Goal: Information Seeking & Learning: Learn about a topic

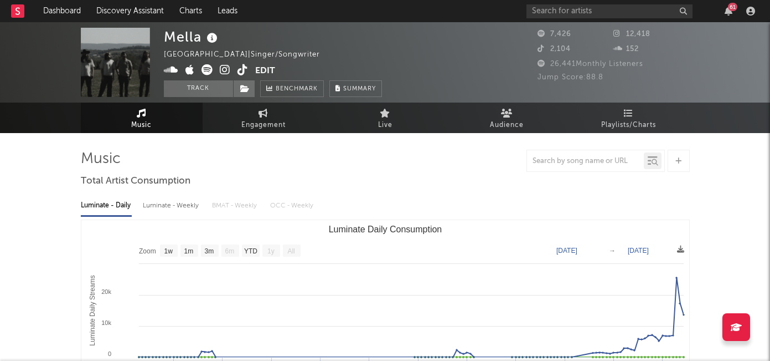
select select "1w"
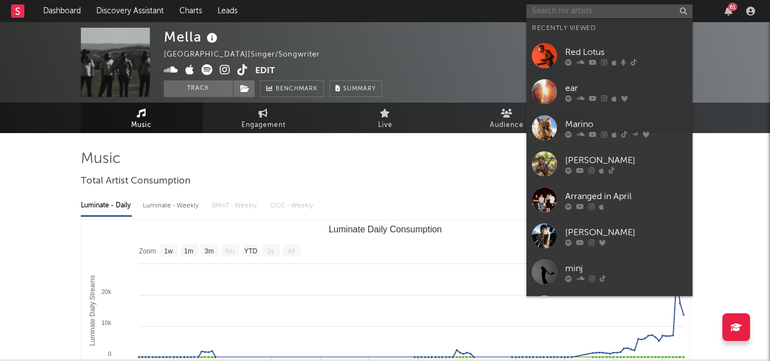
click at [552, 9] on input "text" at bounding box center [610, 11] width 166 height 14
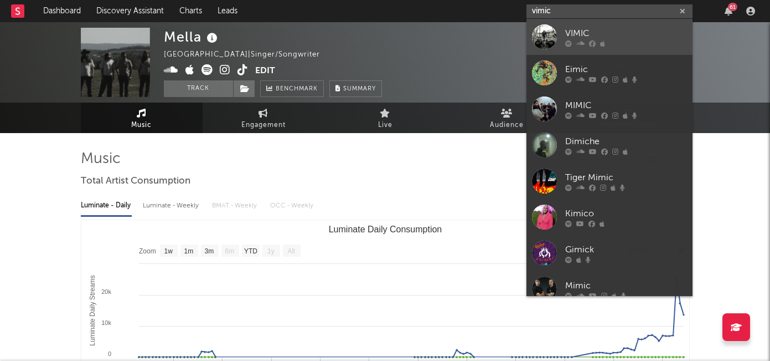
type input "vimic"
click at [578, 36] on div "VIMIC" at bounding box center [626, 33] width 122 height 13
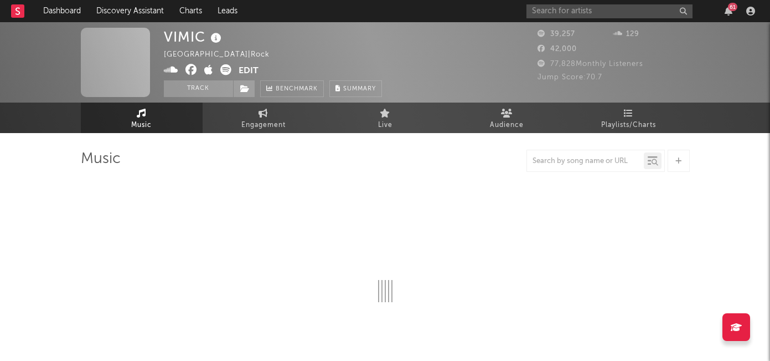
select select "6m"
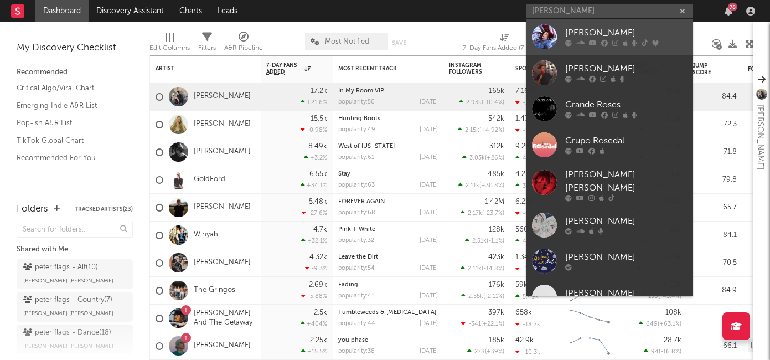
type input "rose gray"
click at [602, 32] on div "Rose Gray" at bounding box center [626, 33] width 122 height 13
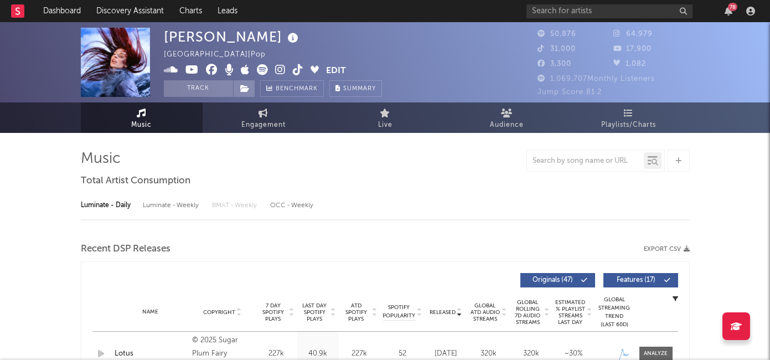
select select "6m"
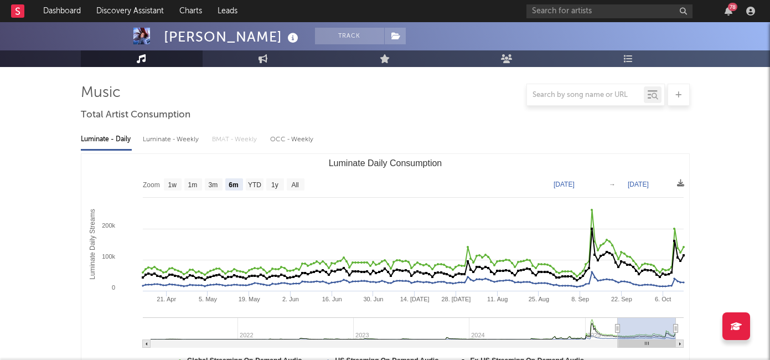
scroll to position [88, 0]
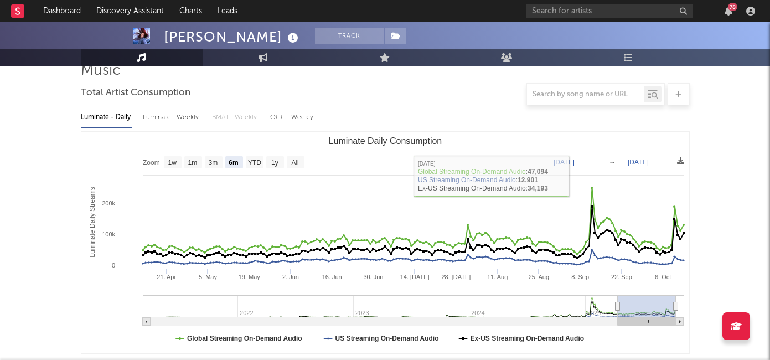
click at [145, 116] on div "Luminate - Weekly" at bounding box center [172, 117] width 58 height 19
select select "6m"
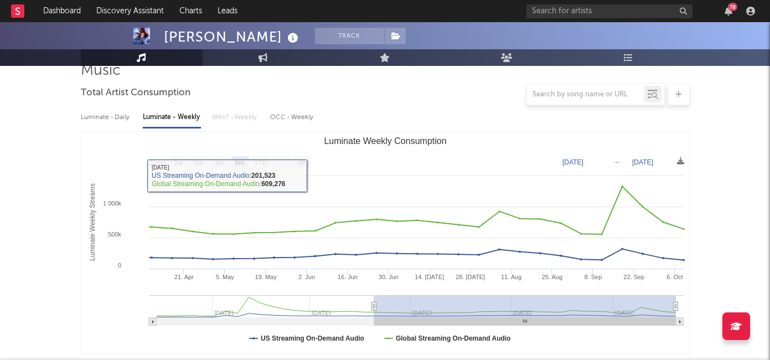
click at [109, 123] on div "Luminate - Daily" at bounding box center [106, 117] width 51 height 19
select select "6m"
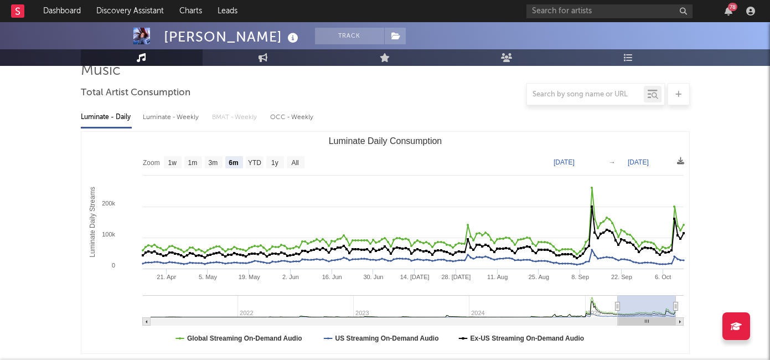
click at [160, 116] on div "Luminate - Weekly" at bounding box center [172, 117] width 58 height 19
select select "6m"
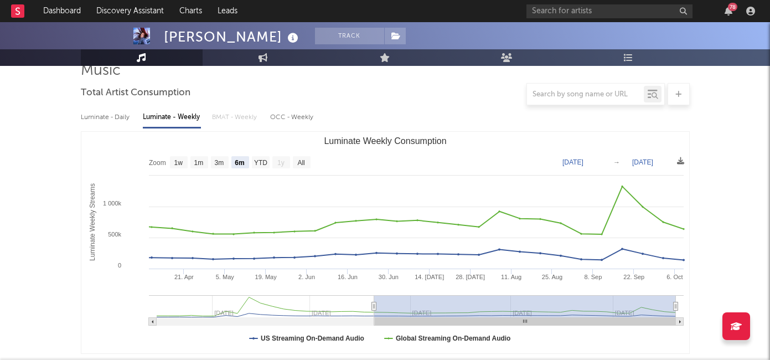
click at [110, 119] on div "Luminate - Daily" at bounding box center [106, 117] width 51 height 19
select select "6m"
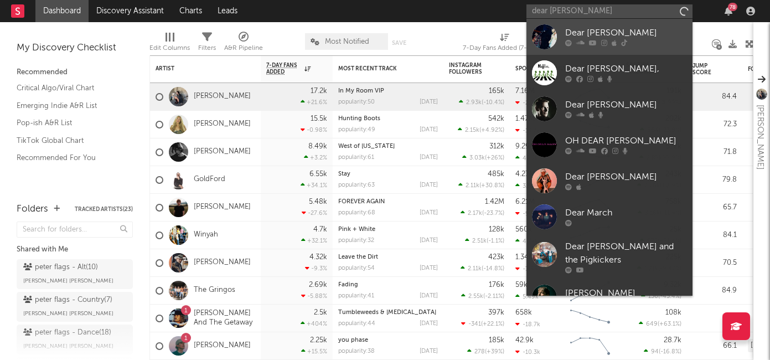
type input "dear mary"
click at [595, 37] on div "Dear Maryanne" at bounding box center [626, 33] width 122 height 13
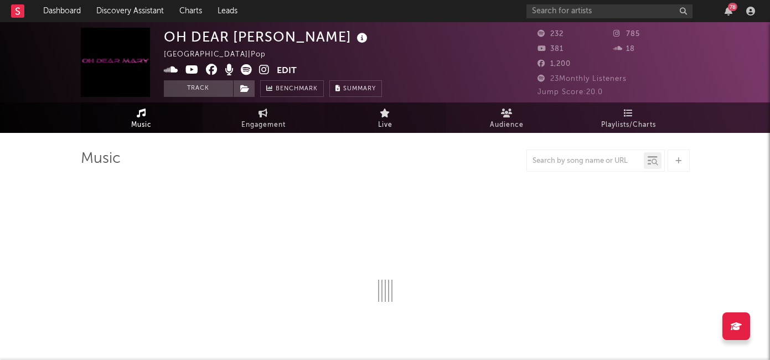
select select "1w"
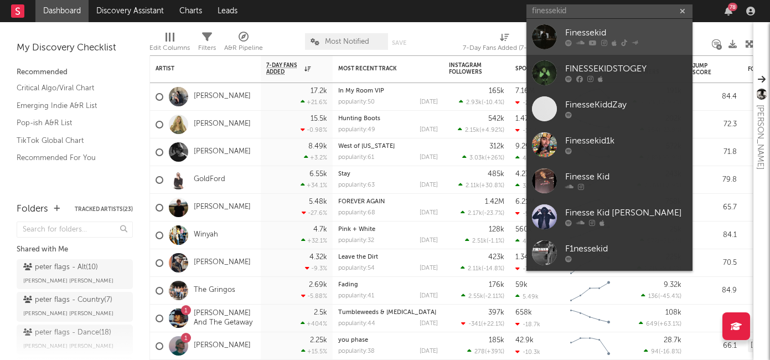
type input "finessekid"
click at [594, 29] on div "Finessekid" at bounding box center [626, 33] width 122 height 13
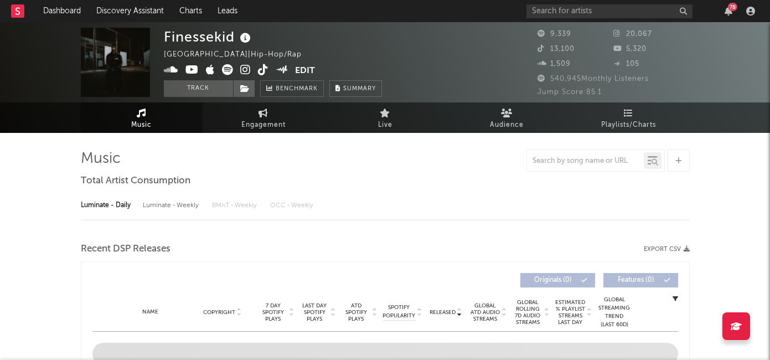
select select "6m"
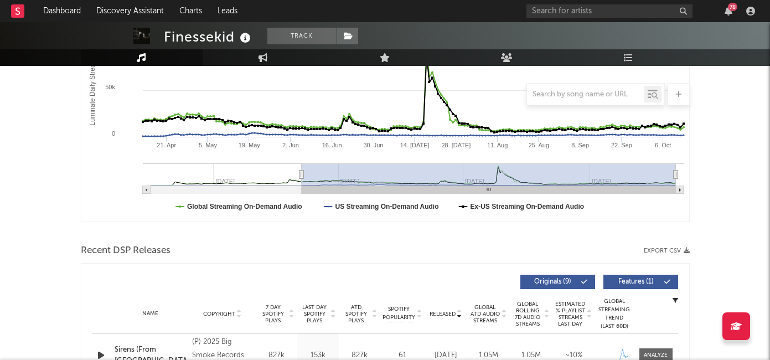
scroll to position [175, 0]
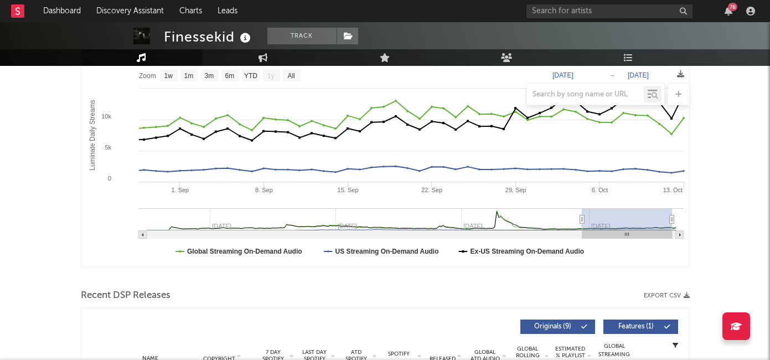
type input "2025-09-11"
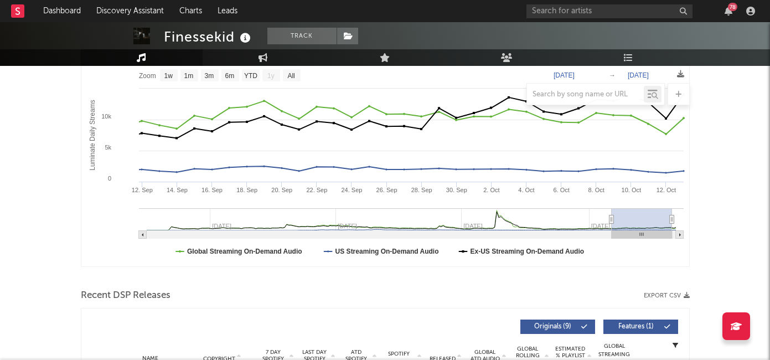
select select "1m"
type input "2025-09-12"
drag, startPoint x: 302, startPoint y: 220, endPoint x: 612, endPoint y: 224, distance: 309.6
click at [612, 224] on g "Luminate Daily Consumption" at bounding box center [411, 223] width 545 height 30
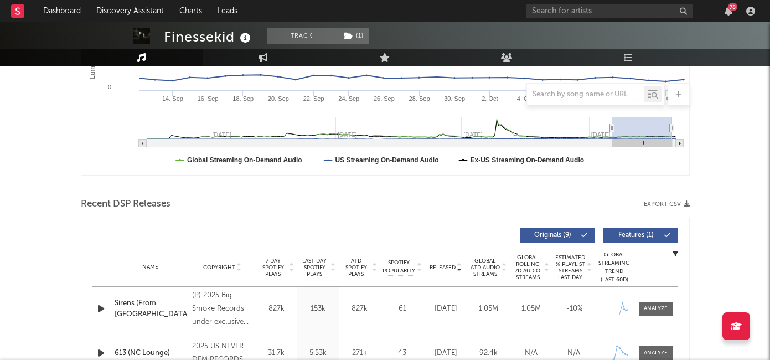
scroll to position [289, 0]
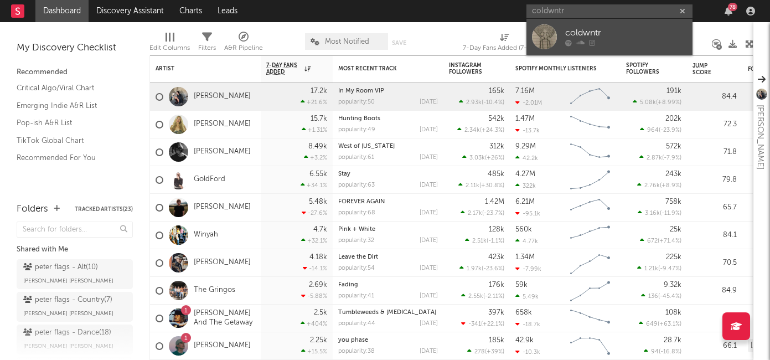
type input "coldwntr"
click at [620, 30] on div "coldwntr" at bounding box center [626, 33] width 122 height 13
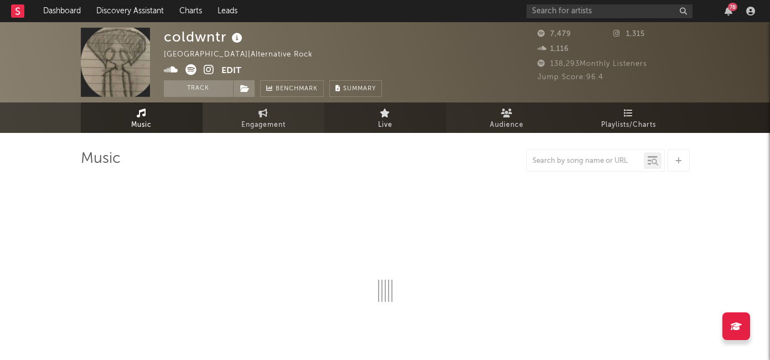
select select "1w"
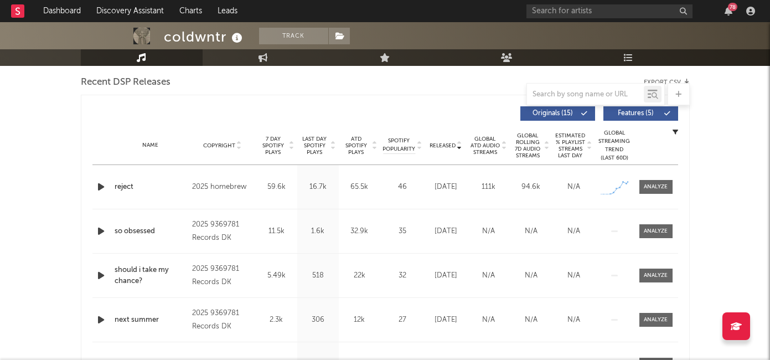
scroll to position [403, 0]
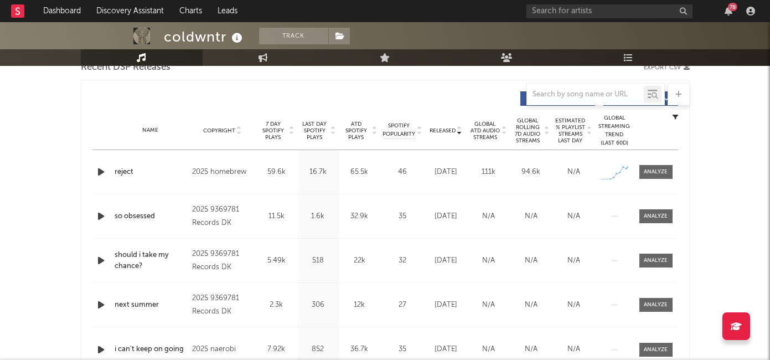
click at [101, 171] on icon "button" at bounding box center [101, 172] width 12 height 14
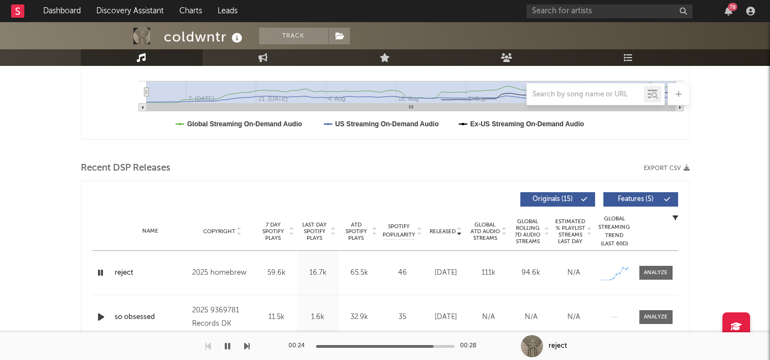
scroll to position [345, 0]
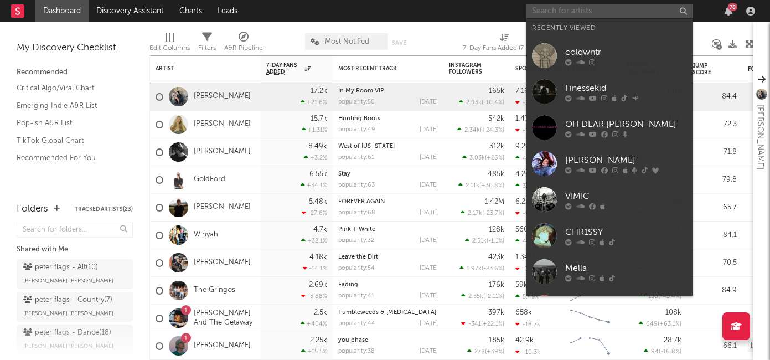
click at [563, 14] on input "text" at bounding box center [610, 11] width 166 height 14
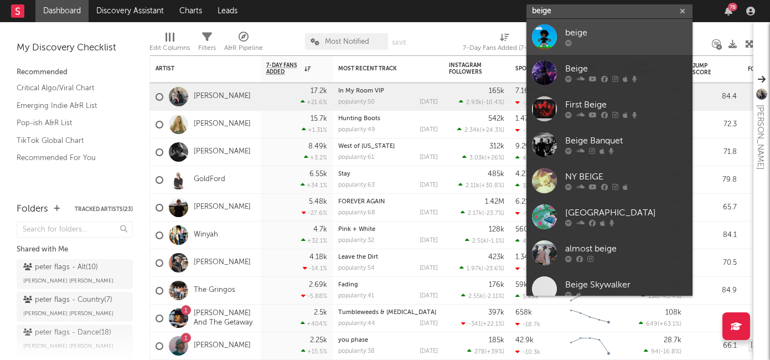
type input "beige"
click at [591, 33] on div "beige" at bounding box center [626, 33] width 122 height 13
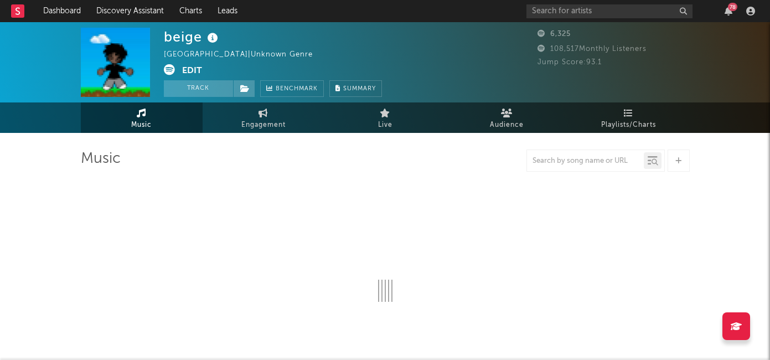
select select "1w"
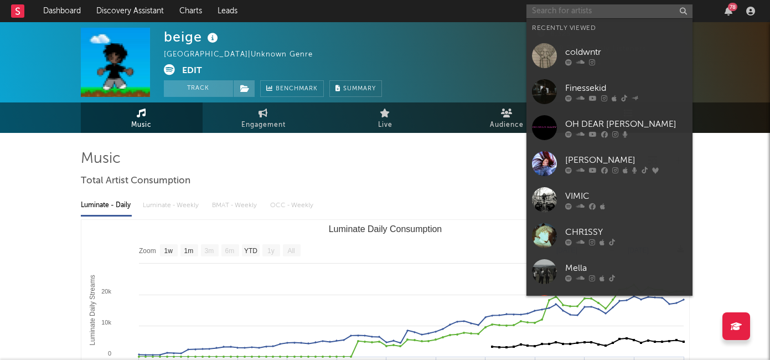
click at [586, 16] on input "text" at bounding box center [610, 11] width 166 height 14
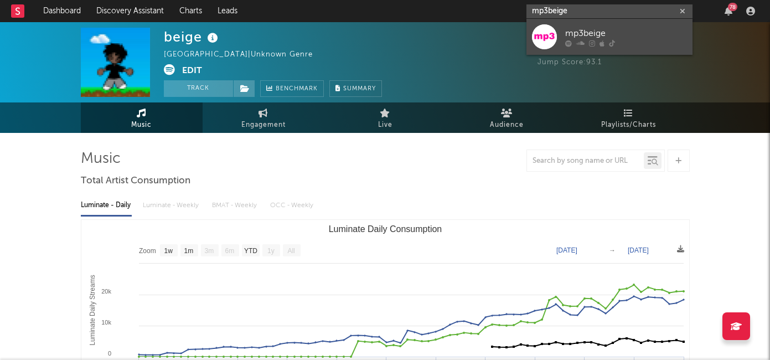
type input "mp3beige"
click at [615, 33] on div "mp3beige" at bounding box center [626, 33] width 122 height 13
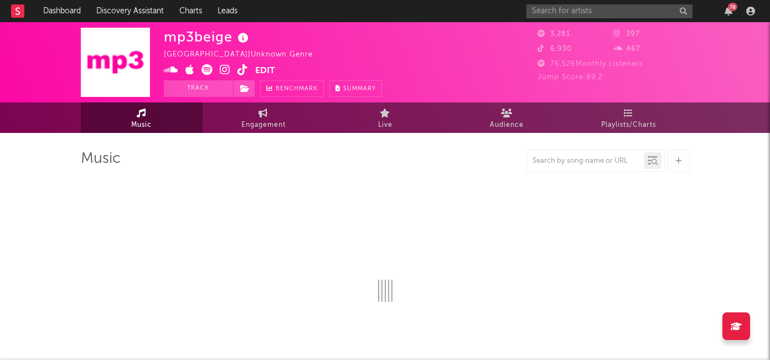
select select "1w"
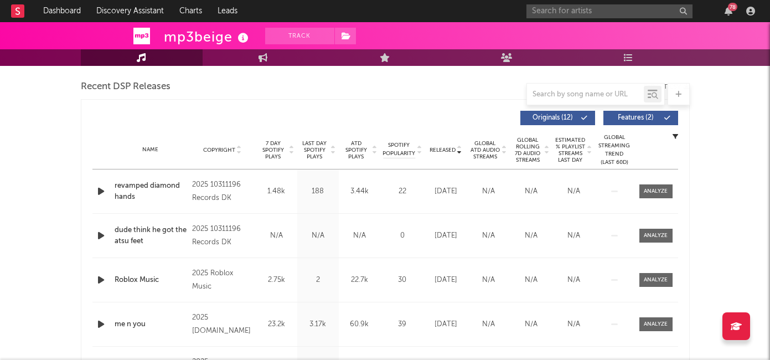
scroll to position [435, 0]
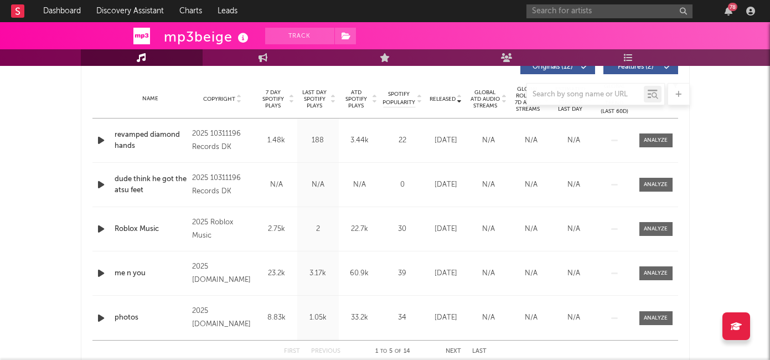
click at [264, 94] on div at bounding box center [385, 94] width 609 height 22
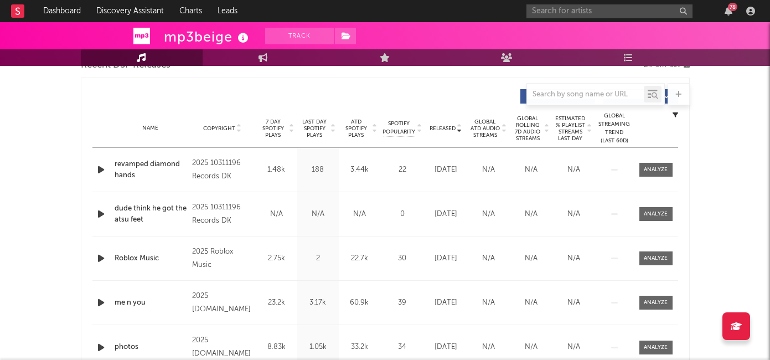
scroll to position [388, 0]
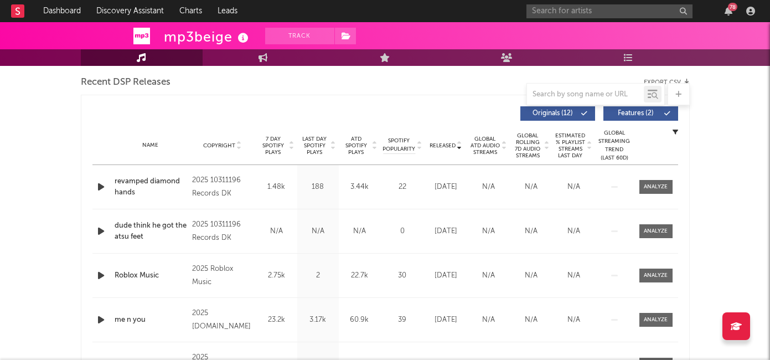
click at [267, 144] on span "7 Day Spotify Plays" at bounding box center [273, 146] width 29 height 20
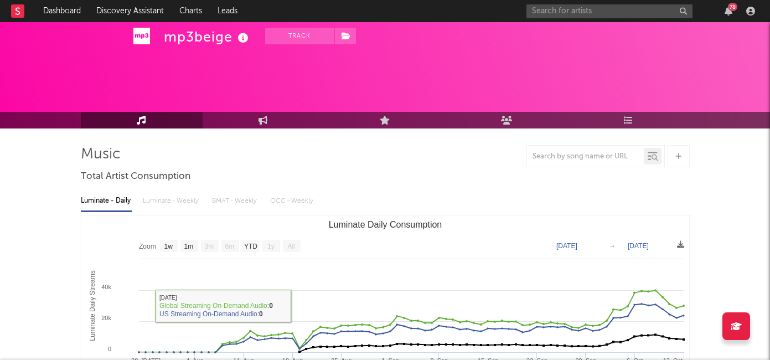
scroll to position [0, 0]
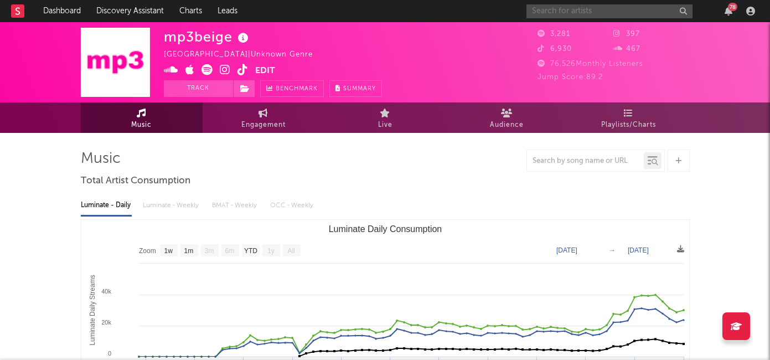
click at [536, 12] on input "text" at bounding box center [610, 11] width 166 height 14
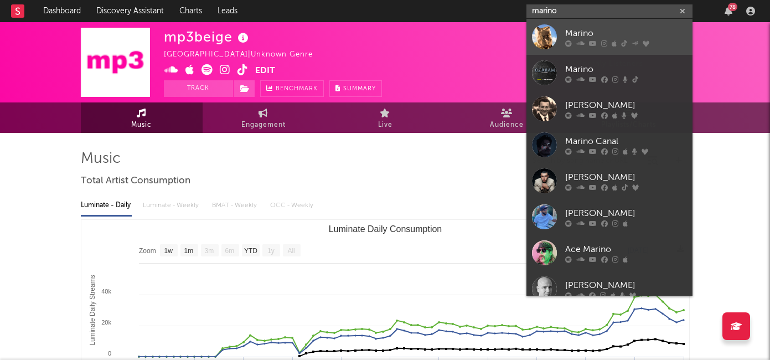
type input "marino"
click at [579, 35] on div "Marino" at bounding box center [626, 33] width 122 height 13
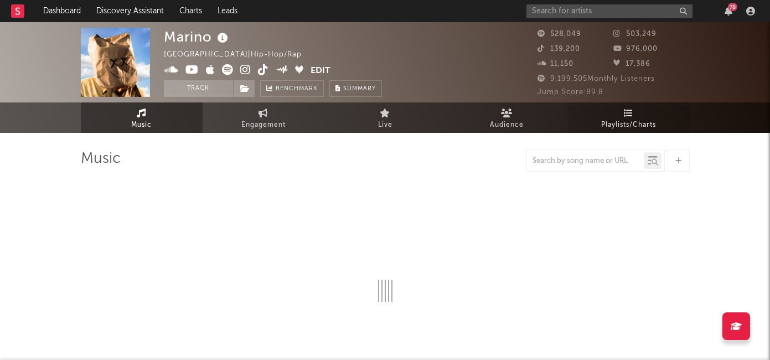
select select "6m"
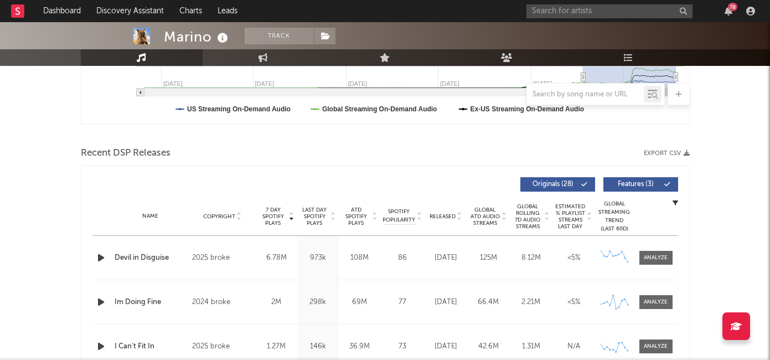
scroll to position [374, 0]
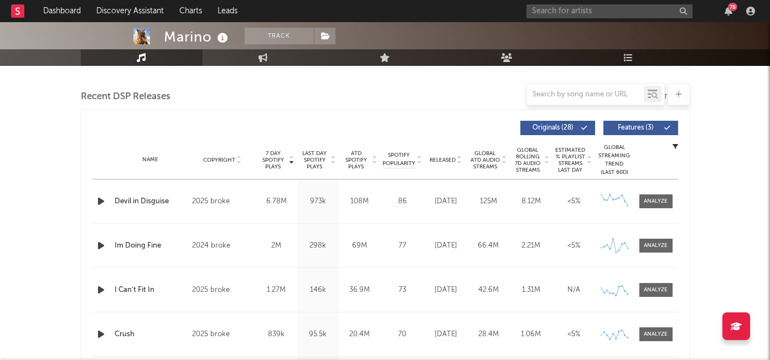
click at [442, 161] on span "Released" at bounding box center [443, 160] width 26 height 7
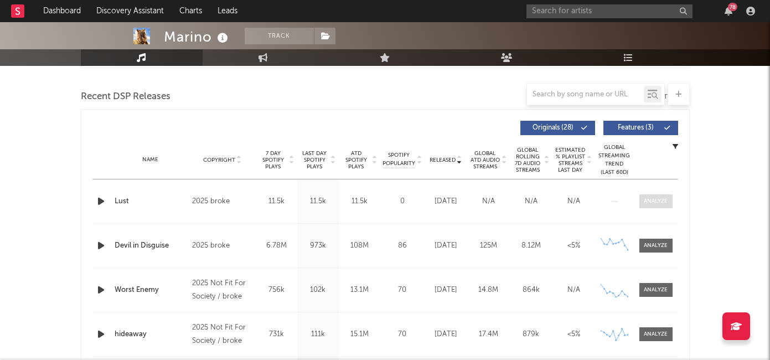
click at [646, 200] on div at bounding box center [656, 201] width 24 height 8
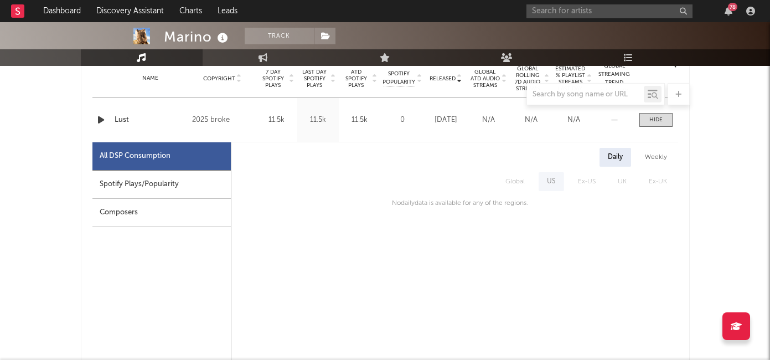
scroll to position [440, 0]
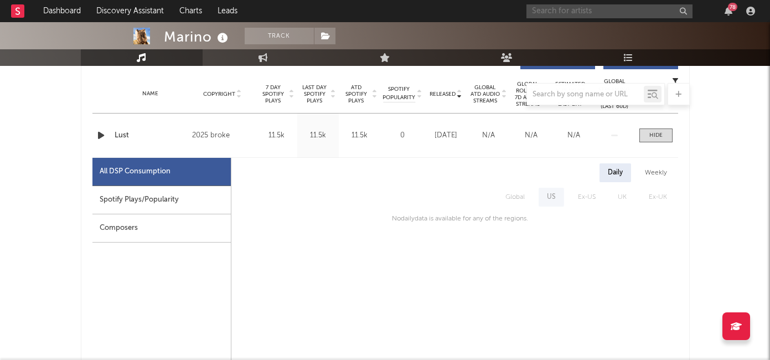
click at [570, 9] on input "text" at bounding box center [610, 11] width 166 height 14
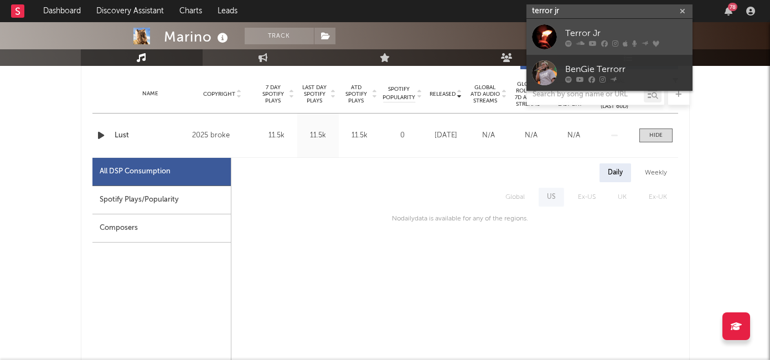
type input "terror jr"
click at [598, 35] on div "Terror Jr" at bounding box center [626, 33] width 122 height 13
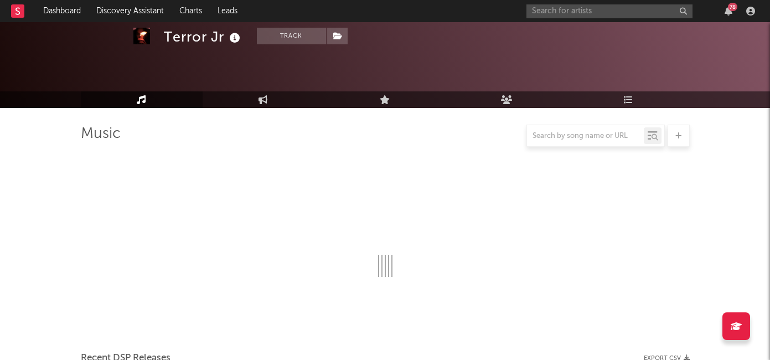
scroll to position [440, 0]
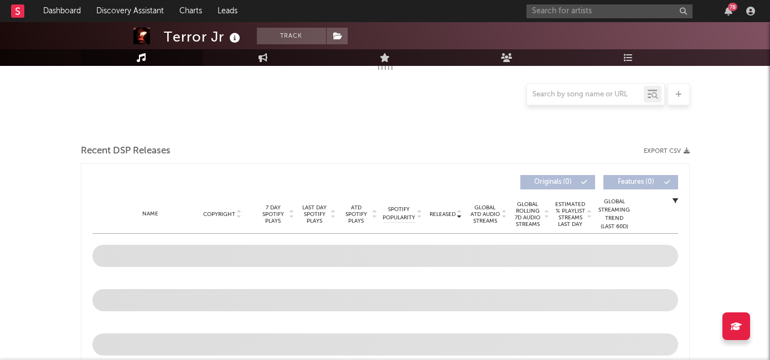
select select "6m"
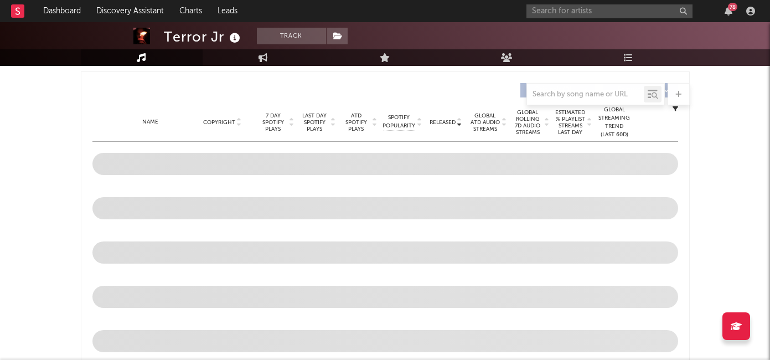
scroll to position [410, 0]
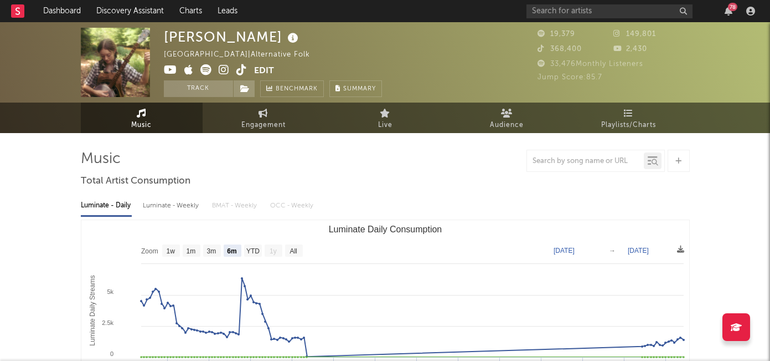
select select "6m"
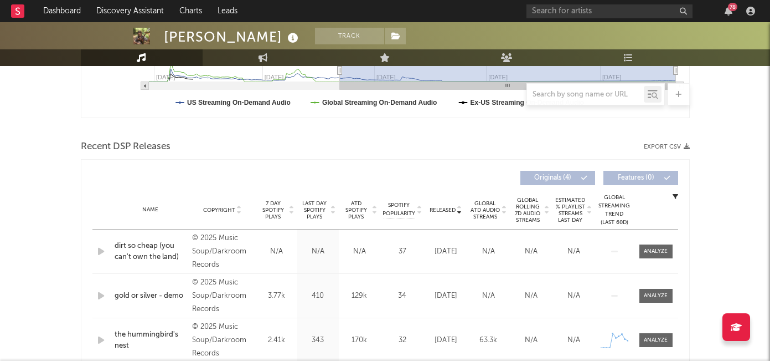
scroll to position [354, 0]
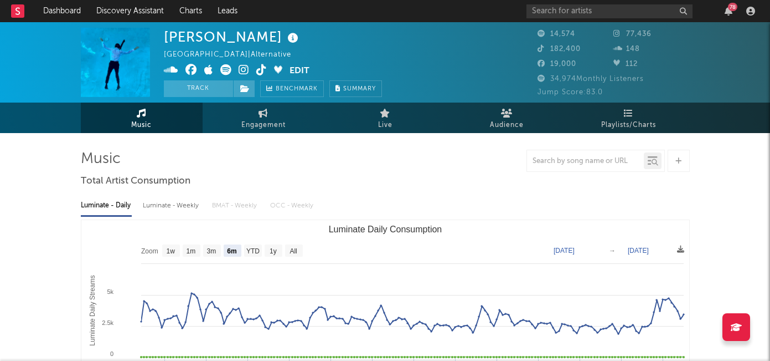
select select "6m"
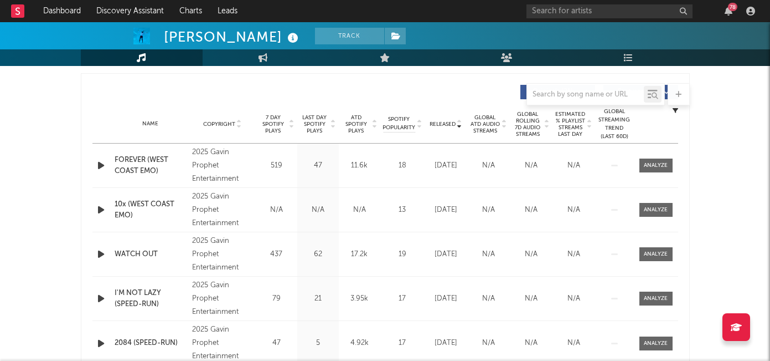
scroll to position [411, 0]
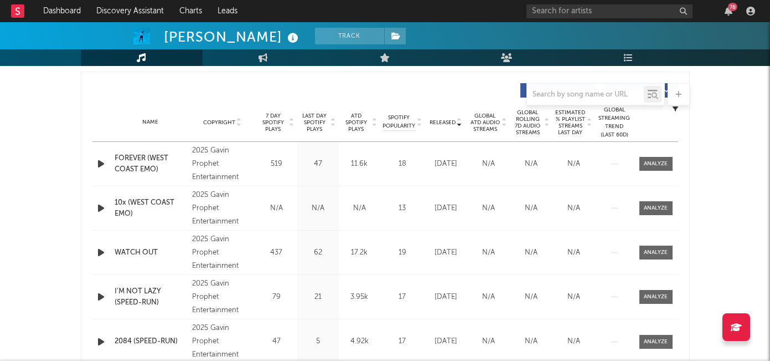
click at [272, 119] on span "7 Day Spotify Plays" at bounding box center [273, 122] width 29 height 20
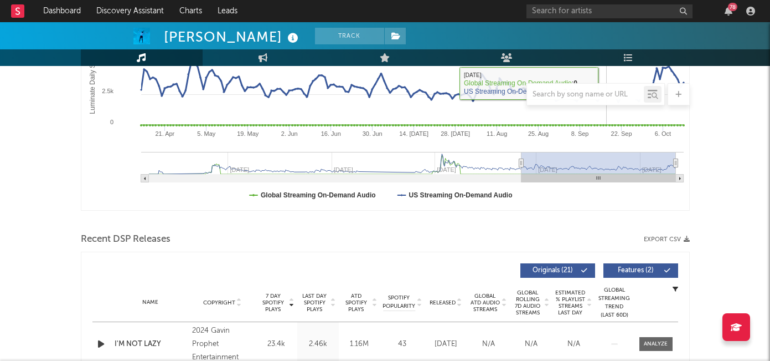
scroll to position [0, 0]
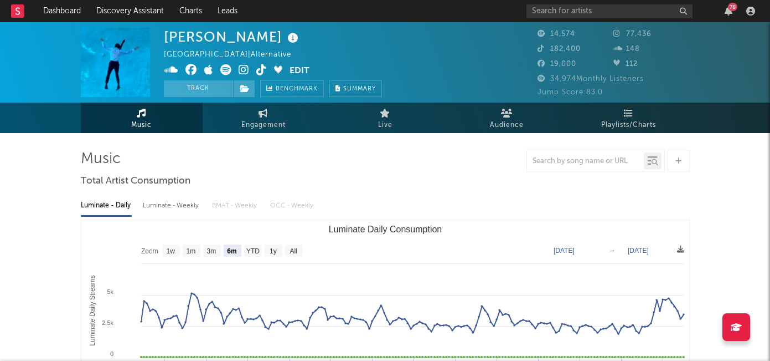
click at [241, 71] on icon at bounding box center [244, 69] width 11 height 11
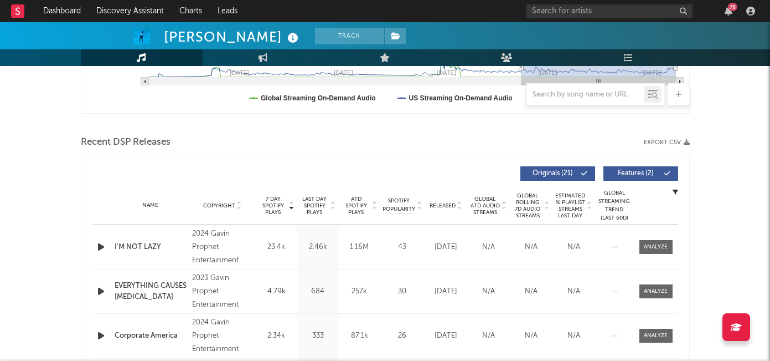
scroll to position [338, 0]
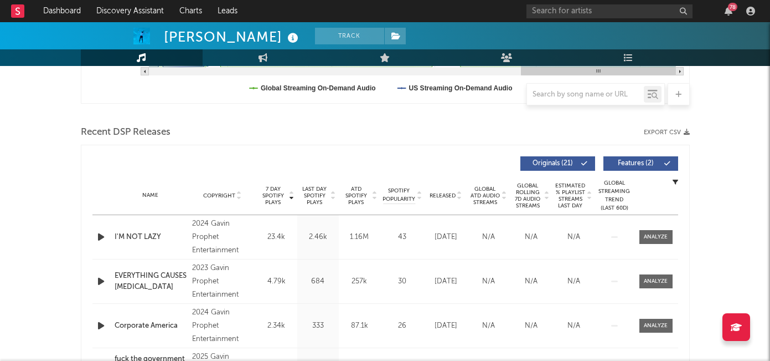
click at [438, 194] on span "Released" at bounding box center [443, 195] width 26 height 7
click at [272, 198] on span "7 Day Spotify Plays" at bounding box center [273, 196] width 29 height 20
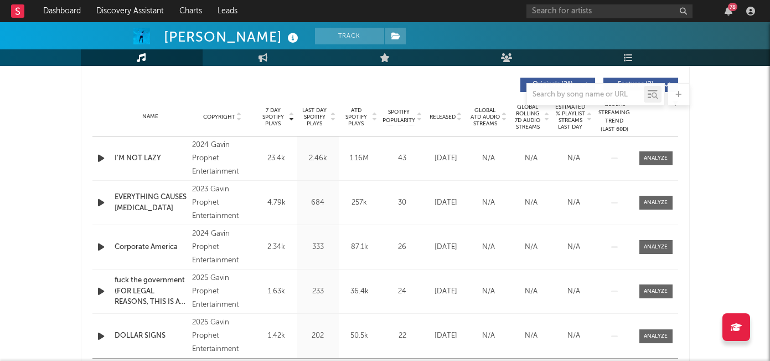
click at [100, 158] on icon "button" at bounding box center [101, 158] width 12 height 14
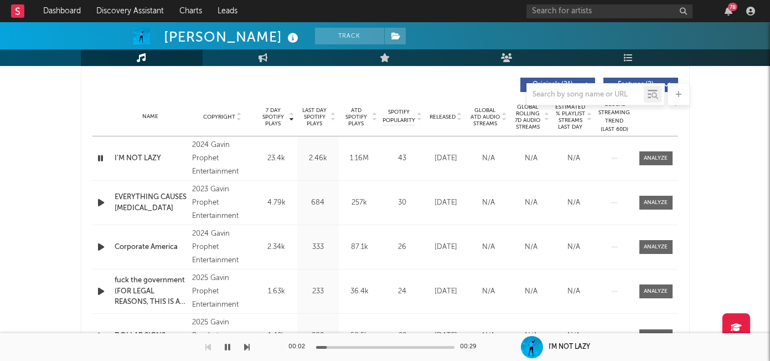
click at [100, 158] on icon "button" at bounding box center [100, 158] width 11 height 14
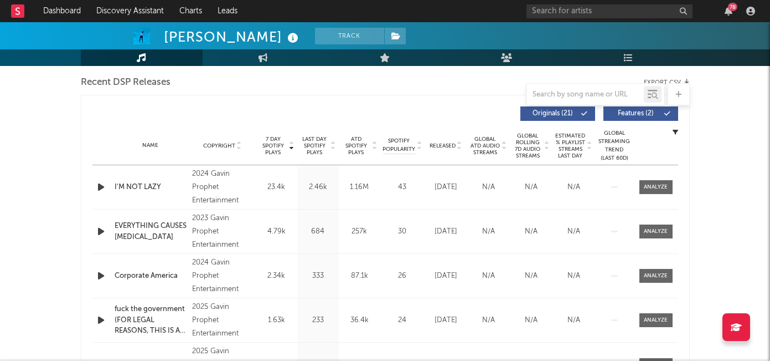
scroll to position [280, 0]
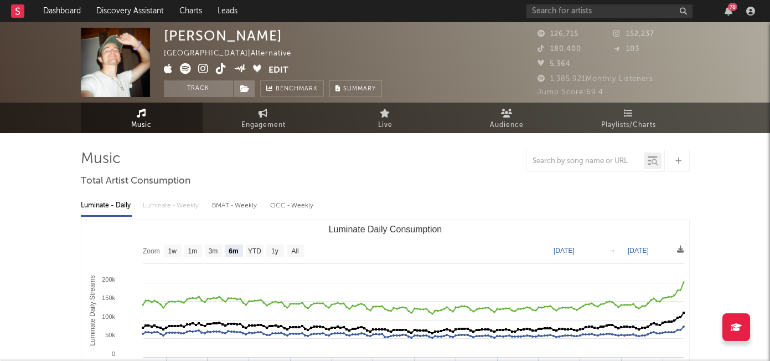
select select "6m"
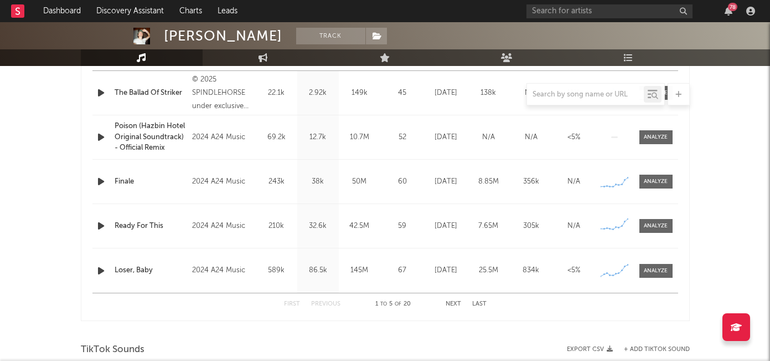
scroll to position [481, 0]
click at [459, 301] on div "First Previous 1 to 5 of 20 Next Last" at bounding box center [385, 306] width 203 height 22
click at [457, 303] on button "Next" at bounding box center [454, 305] width 16 height 6
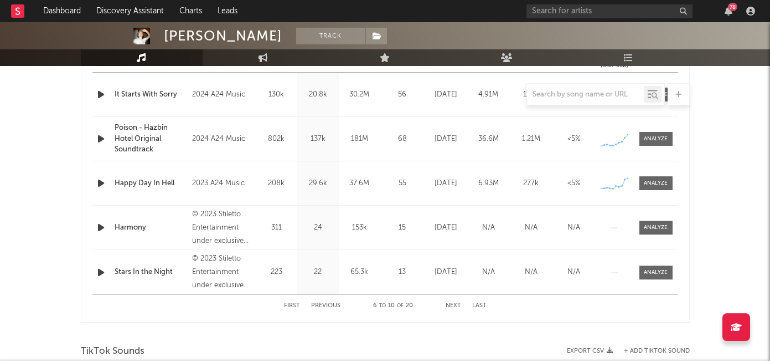
click at [457, 303] on button "Next" at bounding box center [454, 305] width 16 height 6
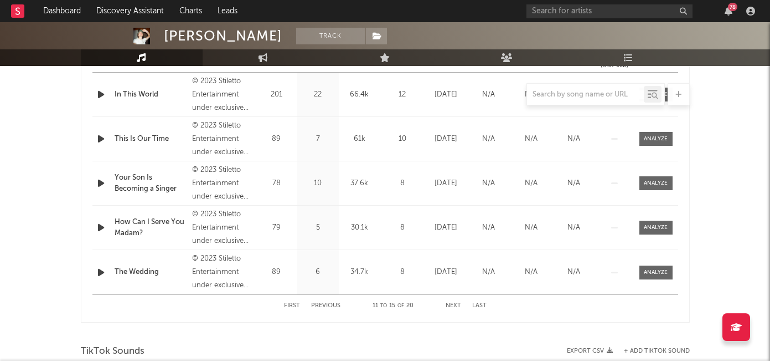
click at [457, 303] on button "Next" at bounding box center [454, 305] width 16 height 6
click at [296, 305] on button "First" at bounding box center [292, 305] width 16 height 6
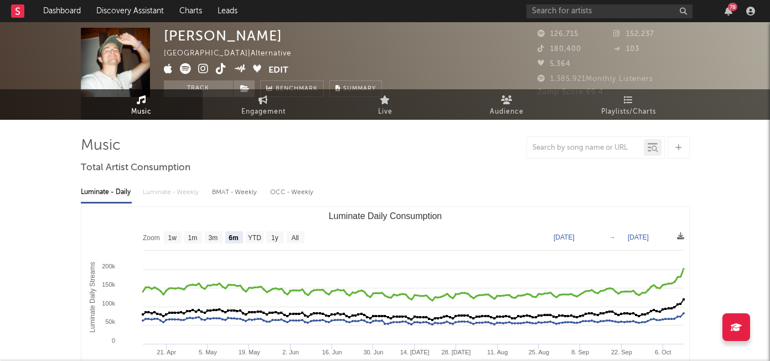
scroll to position [0, 0]
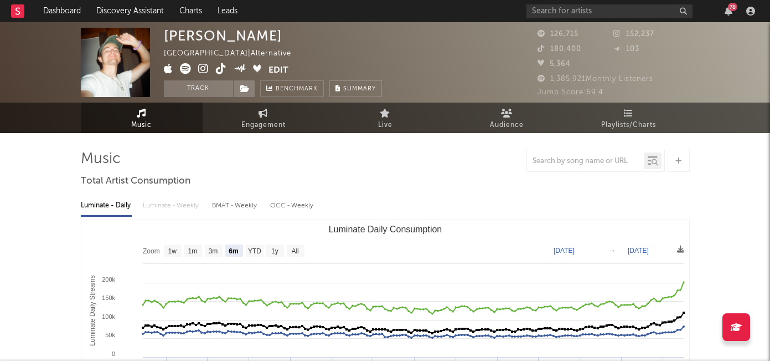
click at [202, 68] on icon at bounding box center [203, 68] width 11 height 11
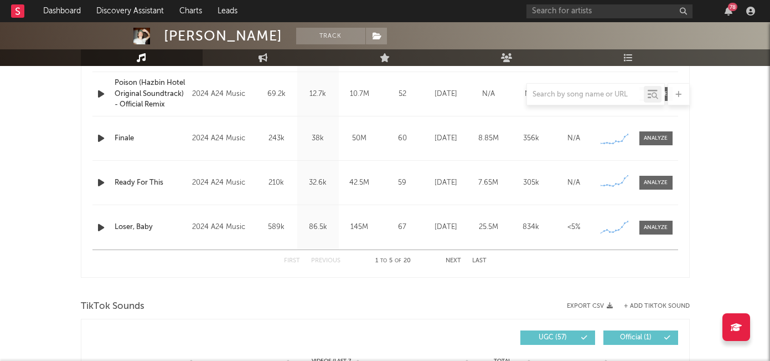
scroll to position [536, 0]
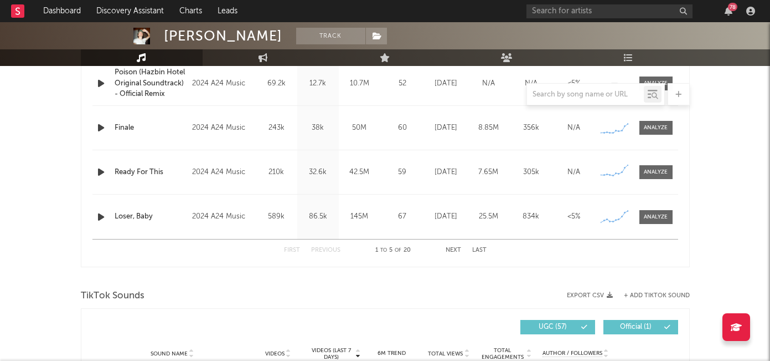
click at [460, 249] on button "Next" at bounding box center [454, 250] width 16 height 6
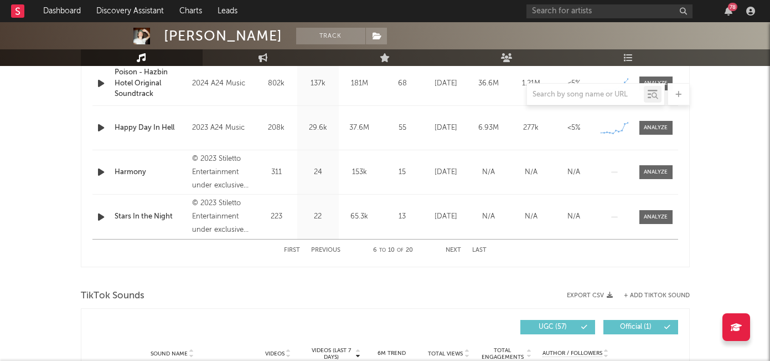
click at [460, 249] on button "Next" at bounding box center [454, 250] width 16 height 6
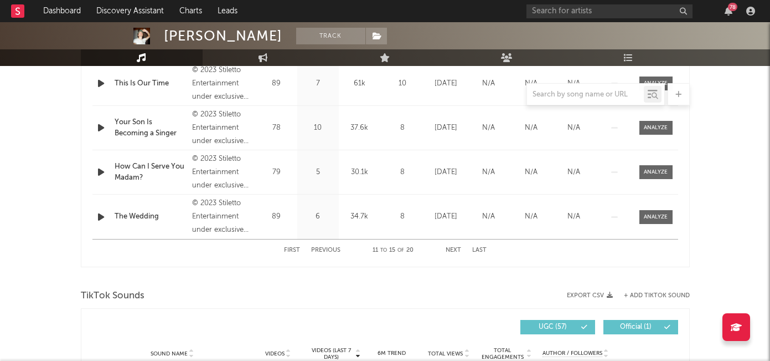
click at [465, 254] on div "First Previous 11 to 15 of 20 Next Last" at bounding box center [385, 250] width 203 height 22
click at [454, 249] on button "Next" at bounding box center [454, 250] width 16 height 6
click at [454, 250] on button "Next" at bounding box center [454, 250] width 16 height 6
click at [299, 249] on button "First" at bounding box center [292, 250] width 16 height 6
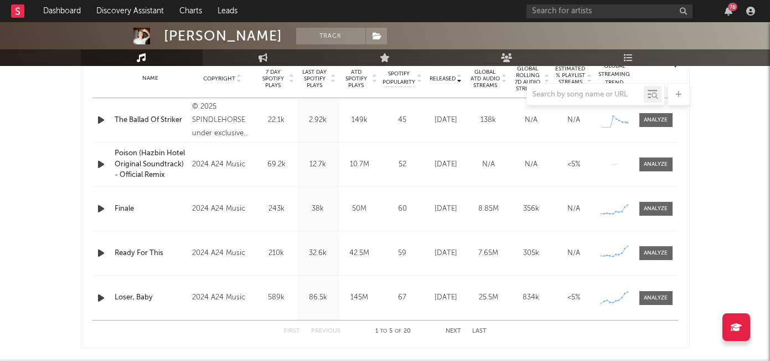
scroll to position [493, 0]
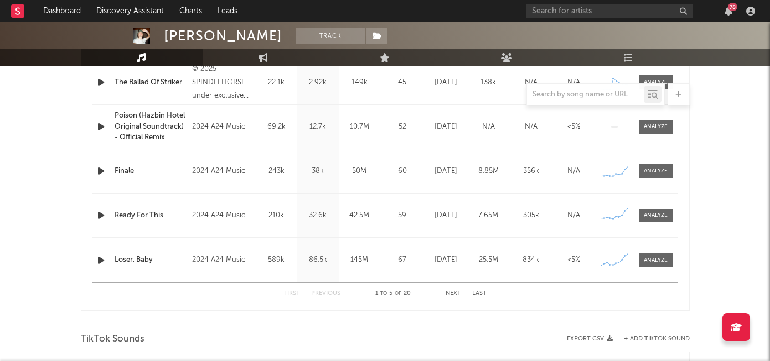
click at [446, 290] on div "First Previous 1 to 5 of 20 Next Last" at bounding box center [385, 293] width 203 height 22
click at [454, 293] on button "Next" at bounding box center [454, 293] width 16 height 6
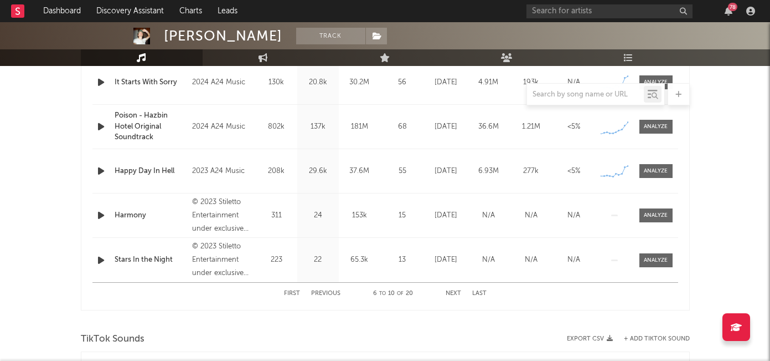
click at [454, 293] on button "Next" at bounding box center [454, 293] width 16 height 6
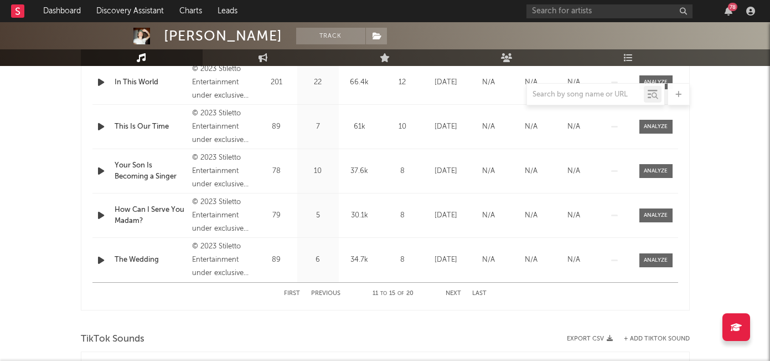
click at [454, 293] on button "Next" at bounding box center [454, 293] width 16 height 6
click at [454, 294] on button "Next" at bounding box center [454, 293] width 16 height 6
click at [298, 291] on button "First" at bounding box center [292, 293] width 16 height 6
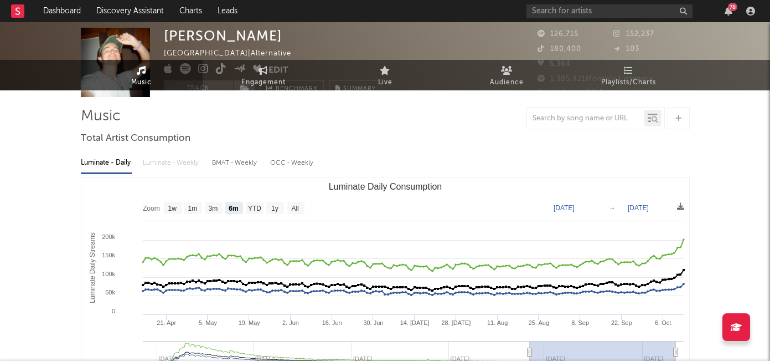
scroll to position [0, 0]
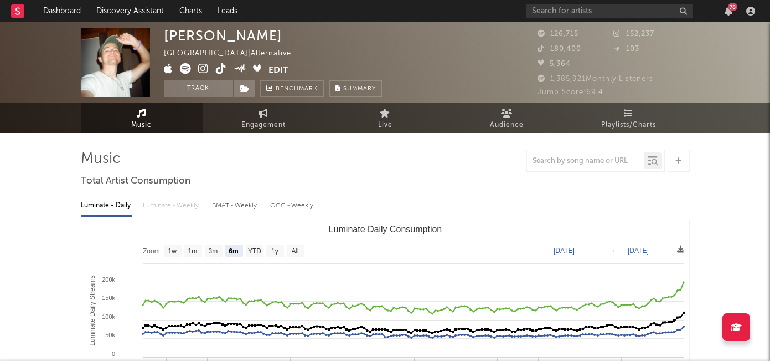
click at [208, 69] on icon at bounding box center [203, 68] width 11 height 11
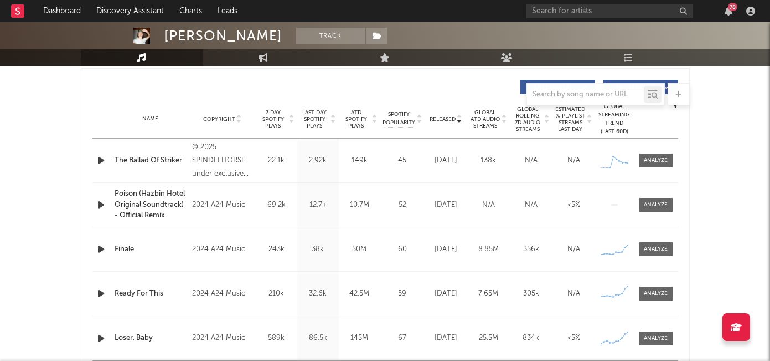
scroll to position [417, 0]
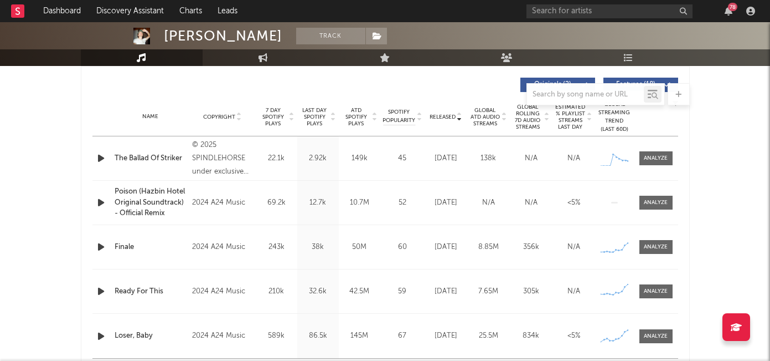
click at [104, 157] on icon "button" at bounding box center [101, 158] width 12 height 14
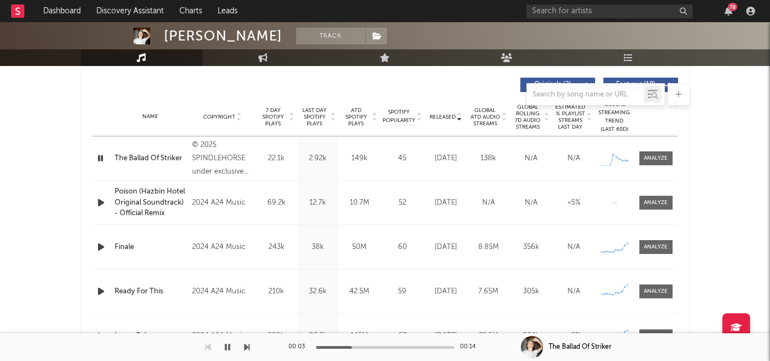
click at [101, 246] on icon "button" at bounding box center [101, 247] width 12 height 14
click at [101, 246] on icon "button" at bounding box center [100, 247] width 11 height 14
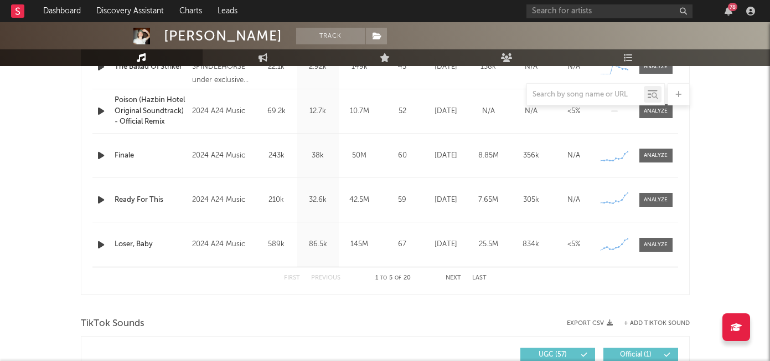
scroll to position [512, 0]
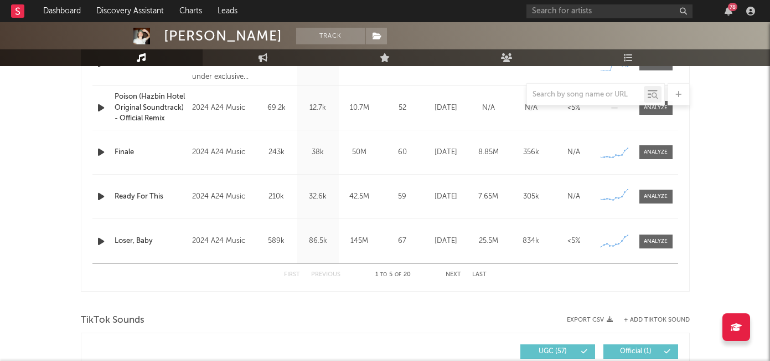
click at [100, 243] on icon "button" at bounding box center [101, 241] width 12 height 14
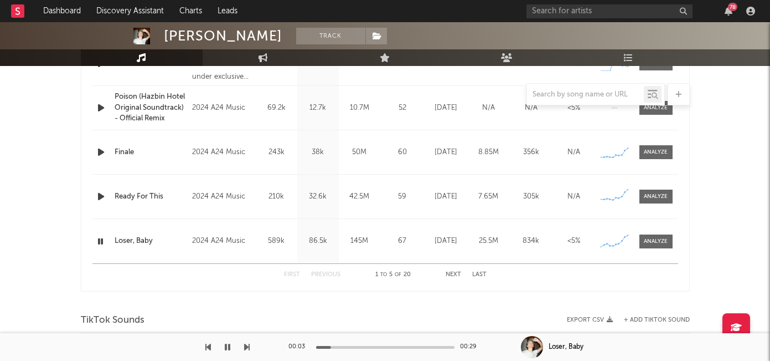
click at [100, 243] on icon "button" at bounding box center [100, 241] width 11 height 14
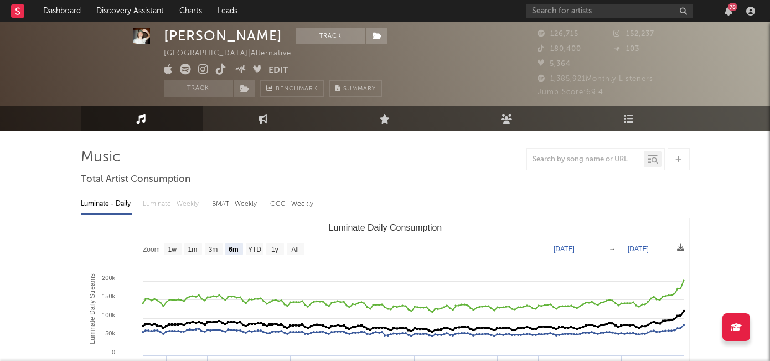
scroll to position [0, 0]
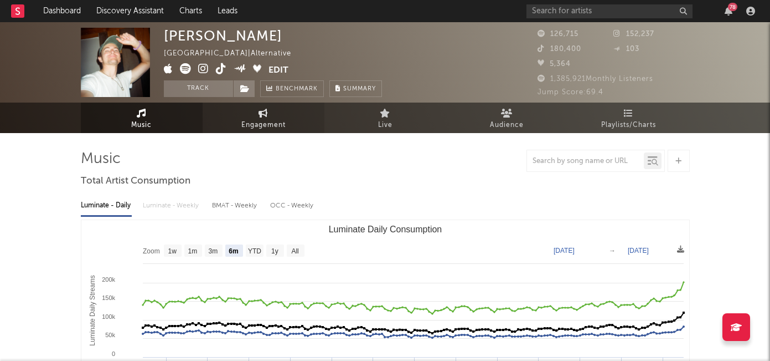
click at [276, 122] on span "Engagement" at bounding box center [263, 125] width 44 height 13
select select "1w"
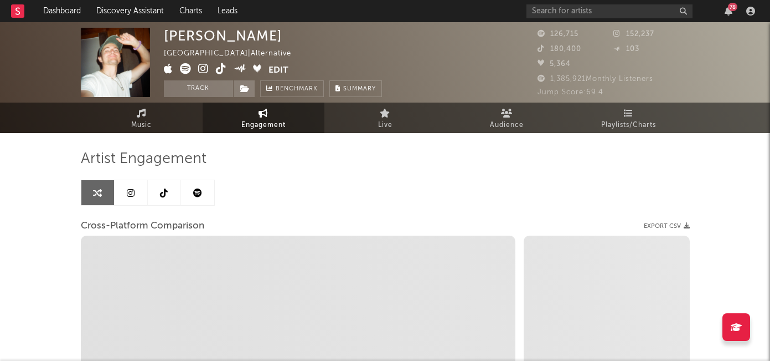
click at [193, 209] on div "Artist Engagement Cross-Platform Comparison Export CSV Zoom 1w 1m 3m 6m YTD 1y …" at bounding box center [385, 338] width 609 height 377
click at [195, 194] on icon at bounding box center [197, 192] width 9 height 9
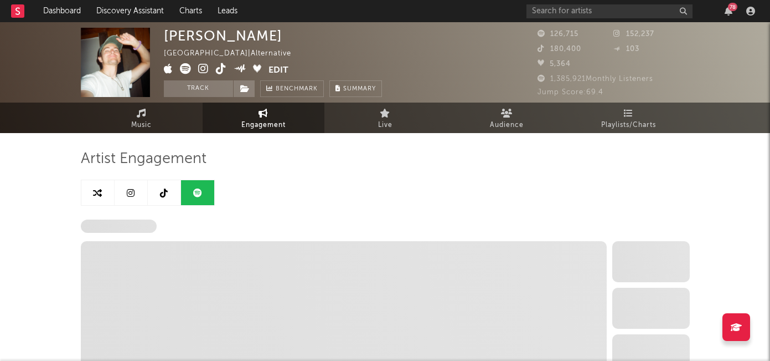
select select "6m"
select select "1w"
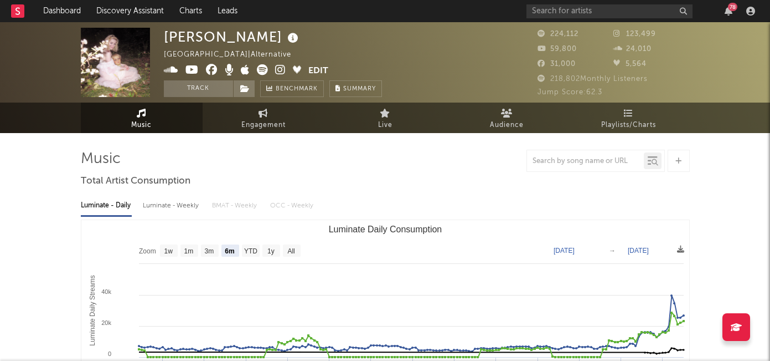
select select "6m"
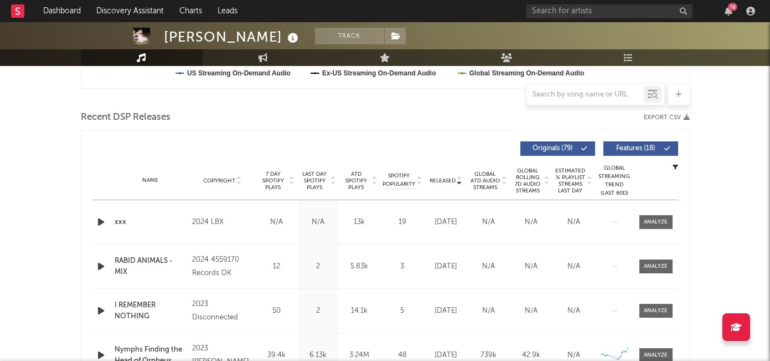
scroll to position [411, 0]
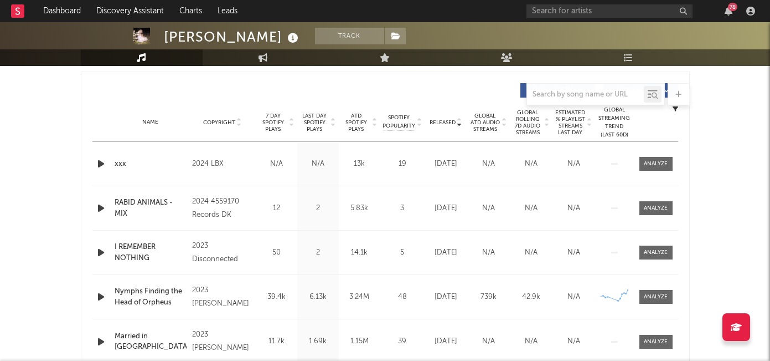
click at [449, 121] on span "Released" at bounding box center [443, 122] width 26 height 7
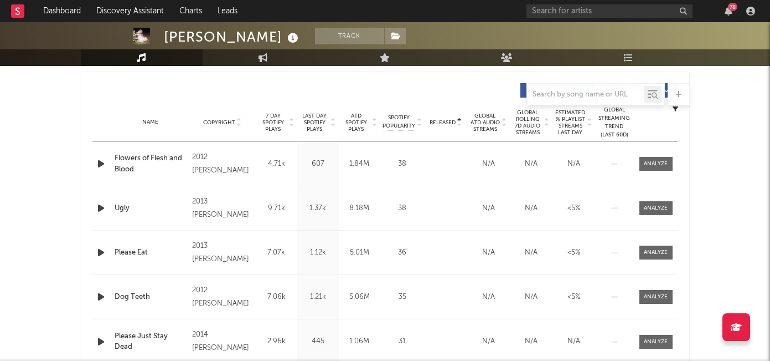
click at [449, 121] on span "Released" at bounding box center [443, 122] width 26 height 7
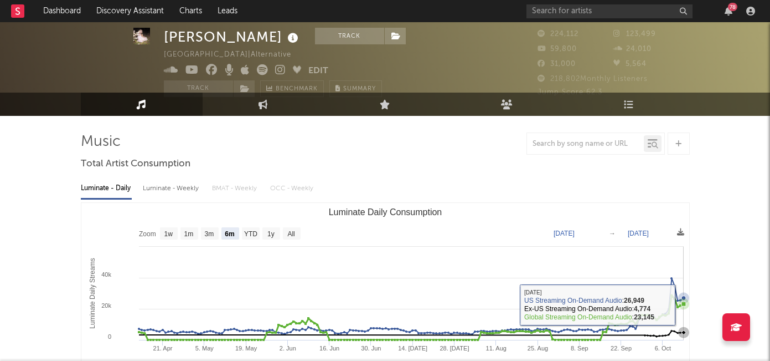
scroll to position [0, 0]
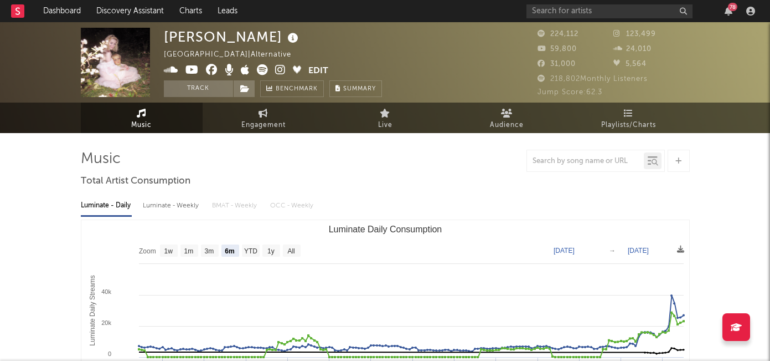
click at [279, 69] on icon at bounding box center [280, 69] width 11 height 11
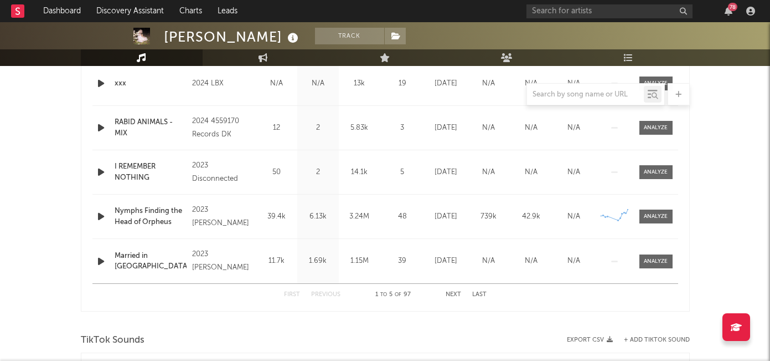
scroll to position [496, 0]
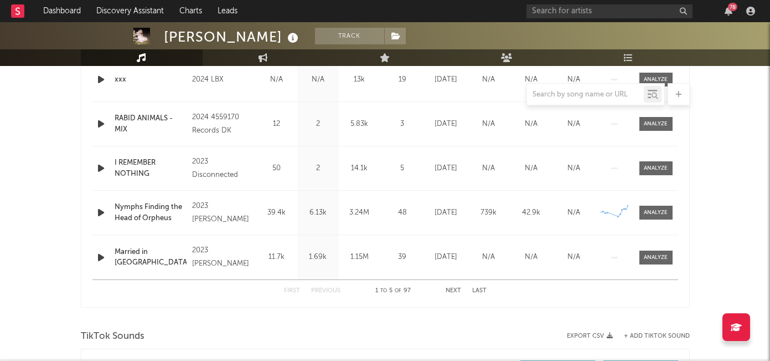
click at [448, 290] on button "Next" at bounding box center [454, 290] width 16 height 6
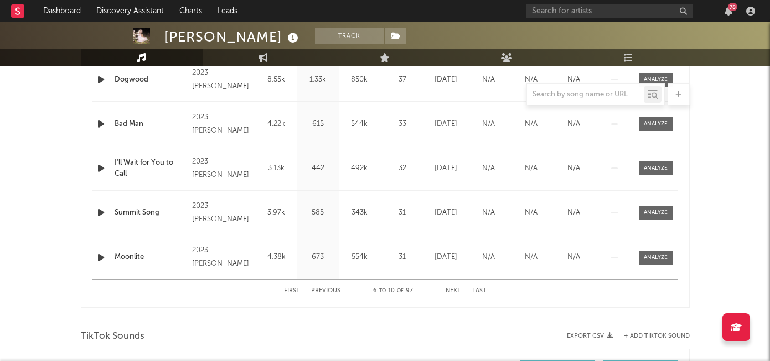
click at [449, 291] on button "Next" at bounding box center [454, 290] width 16 height 6
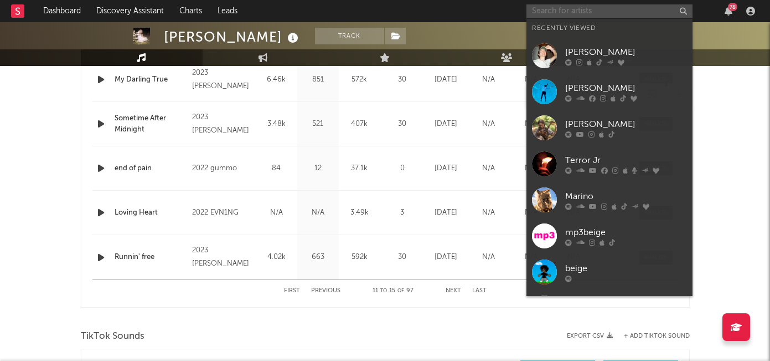
click at [582, 9] on input "text" at bounding box center [610, 11] width 166 height 14
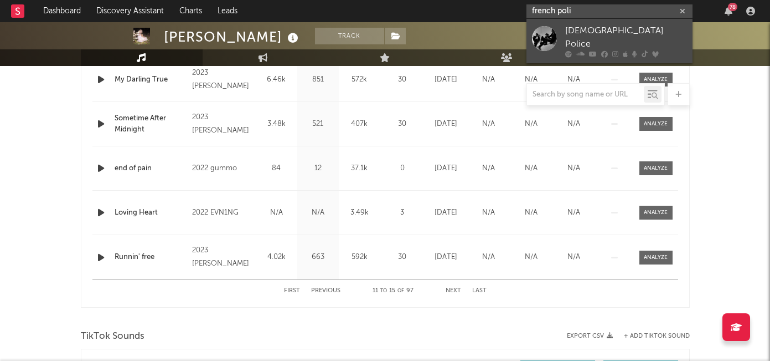
type input "french poli"
click at [613, 29] on div "French Police" at bounding box center [626, 37] width 122 height 27
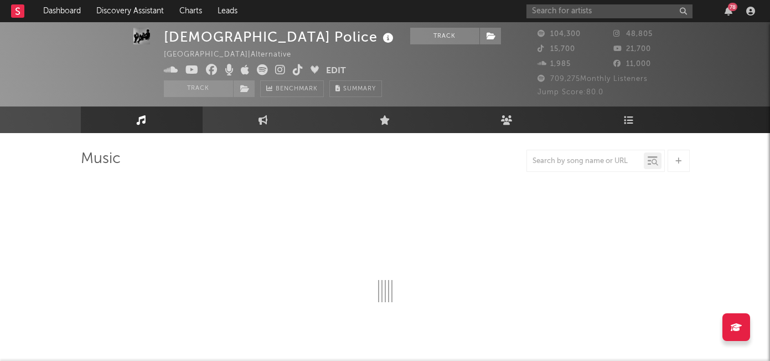
select select "6m"
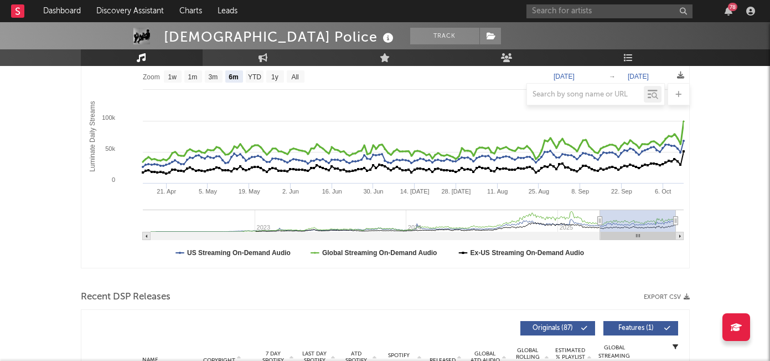
scroll to position [163, 0]
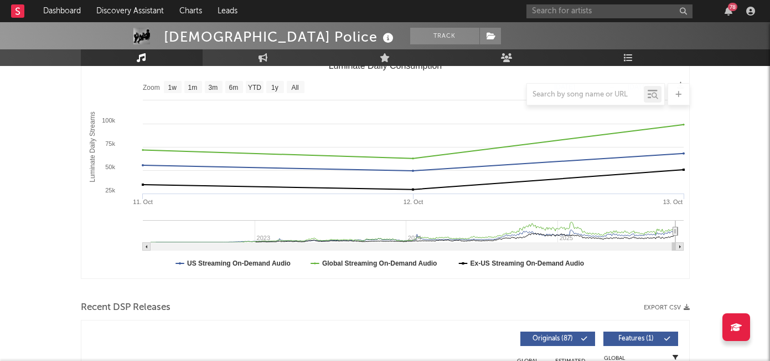
type input "2025-09-24"
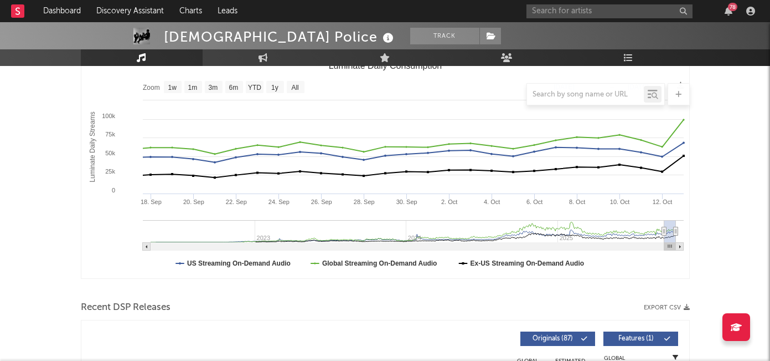
select select "1m"
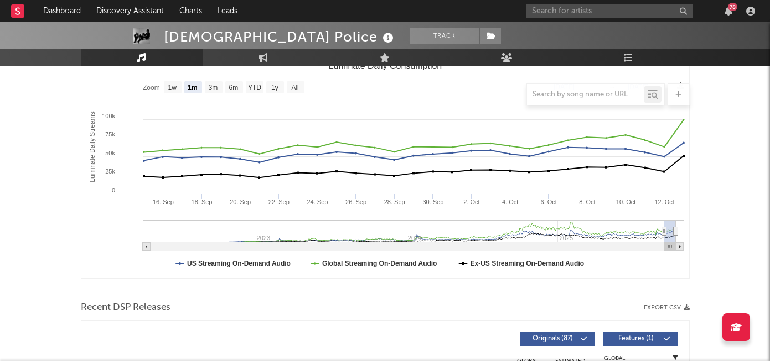
drag, startPoint x: 599, startPoint y: 233, endPoint x: 664, endPoint y: 226, distance: 65.1
click at [664, 227] on icon "Luminate Daily Consumption" at bounding box center [664, 231] width 4 height 8
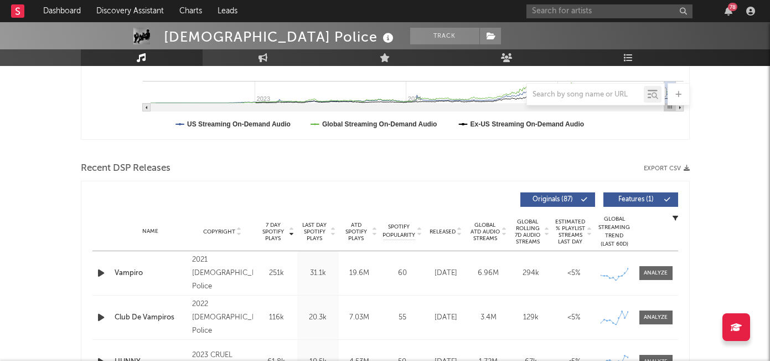
scroll to position [303, 0]
click at [452, 230] on span "Released" at bounding box center [443, 231] width 26 height 7
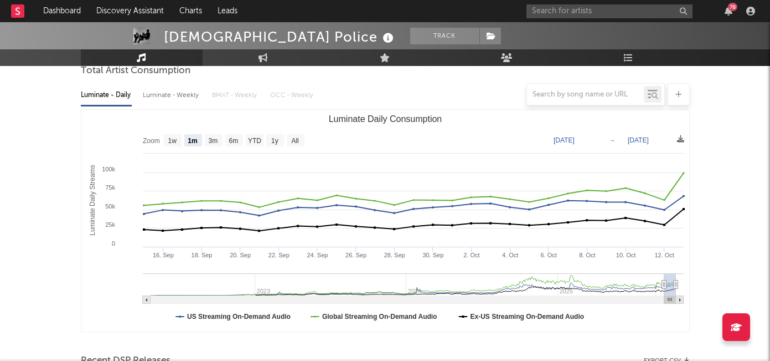
scroll to position [104, 0]
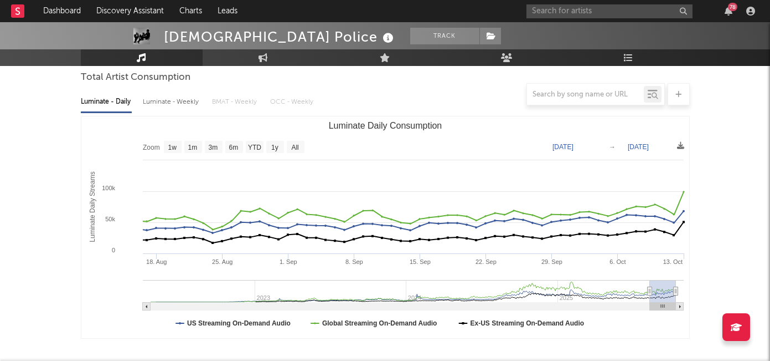
type input "2025-07-27"
select select "3m"
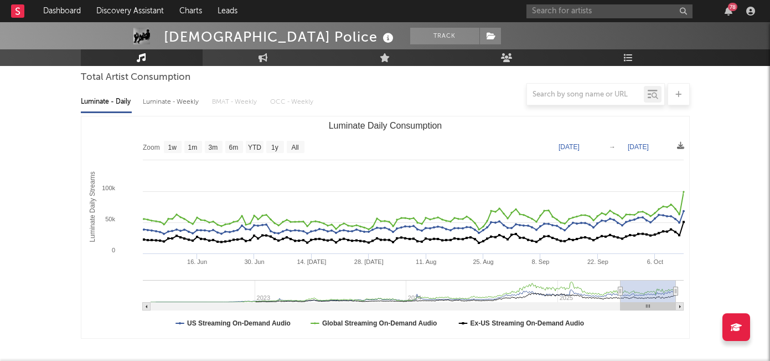
type input "2025-05-25"
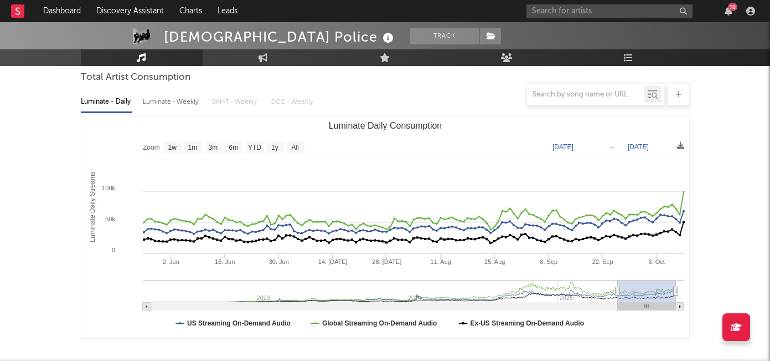
drag, startPoint x: 665, startPoint y: 291, endPoint x: 617, endPoint y: 290, distance: 47.1
click at [617, 290] on icon "Luminate Daily Consumption" at bounding box center [617, 291] width 4 height 8
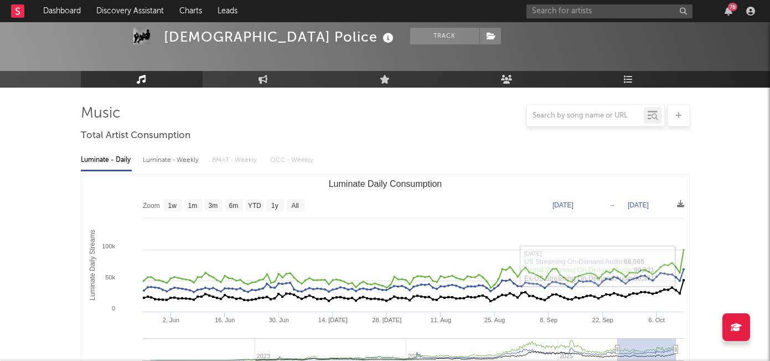
scroll to position [0, 0]
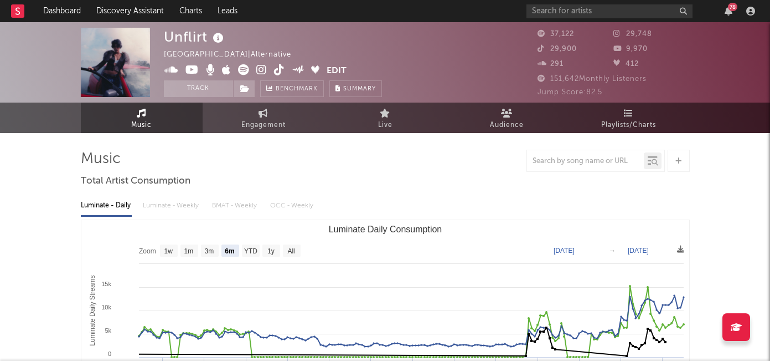
select select "6m"
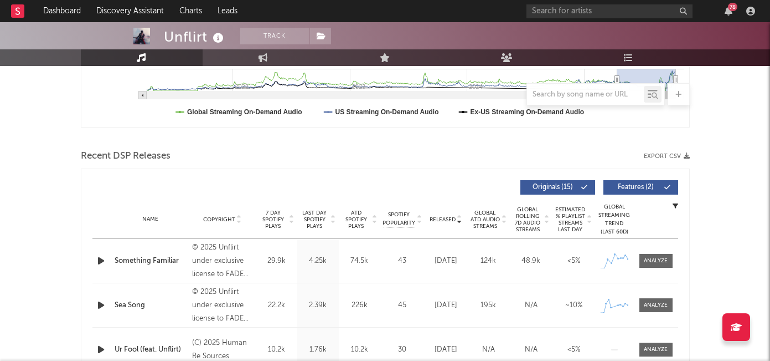
scroll to position [321, 0]
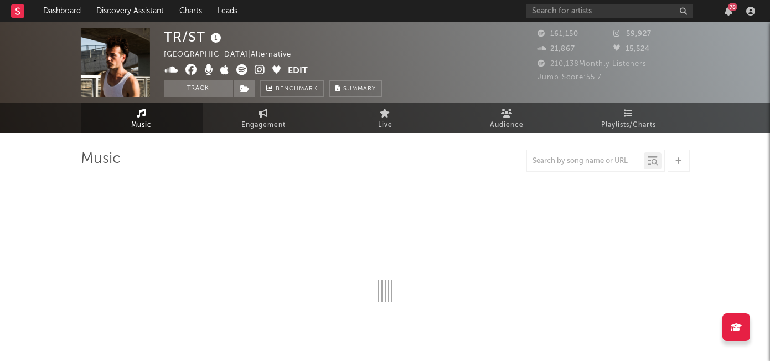
select select "6m"
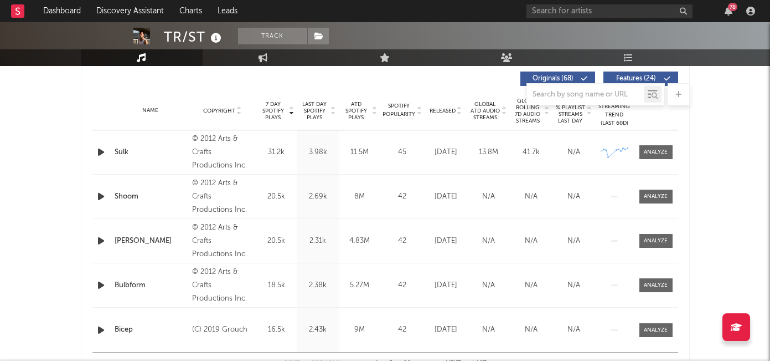
scroll to position [429, 0]
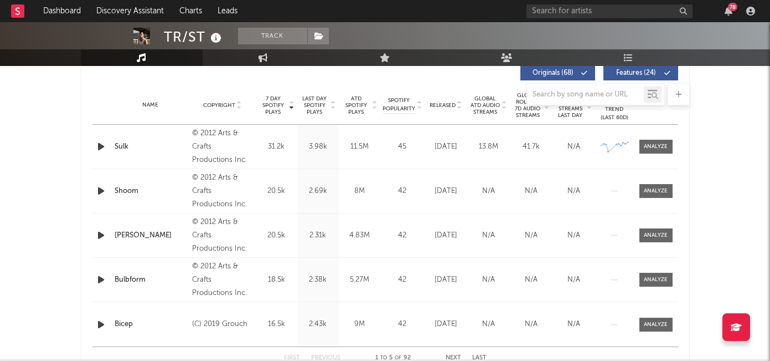
click at [442, 106] on span "Released" at bounding box center [443, 105] width 26 height 7
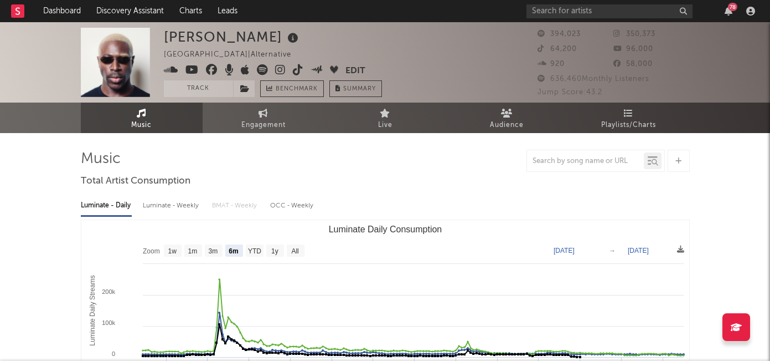
select select "6m"
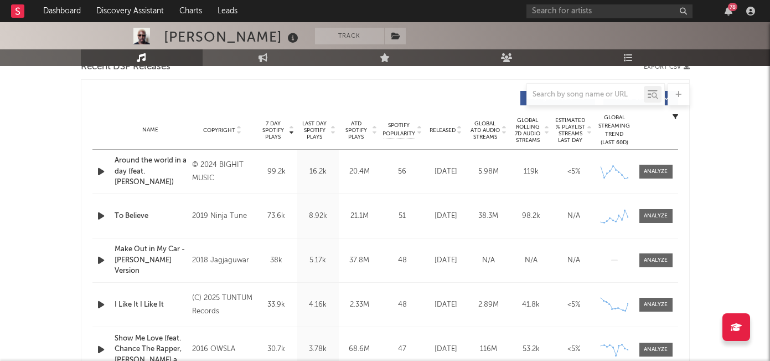
scroll to position [409, 0]
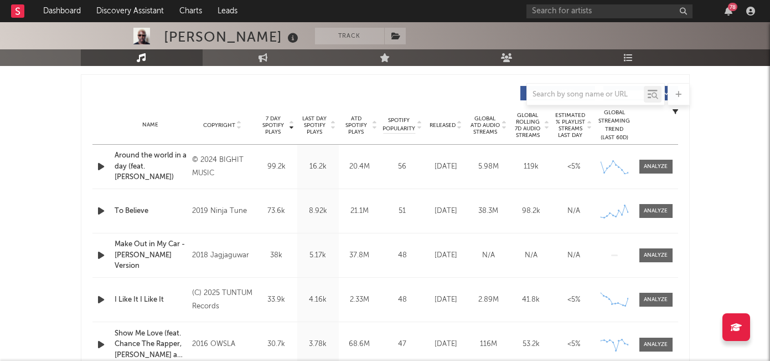
click at [437, 123] on span "Released" at bounding box center [443, 125] width 26 height 7
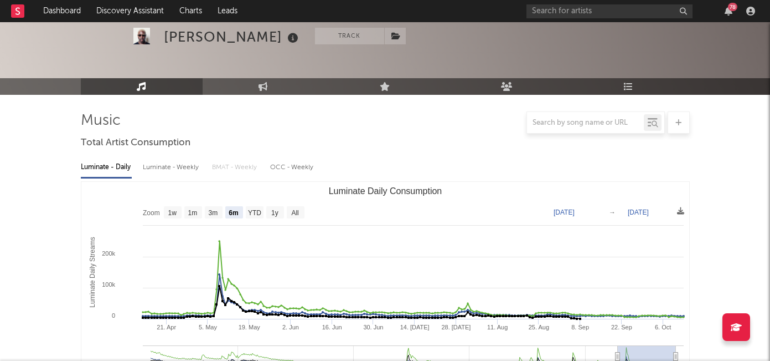
scroll to position [0, 0]
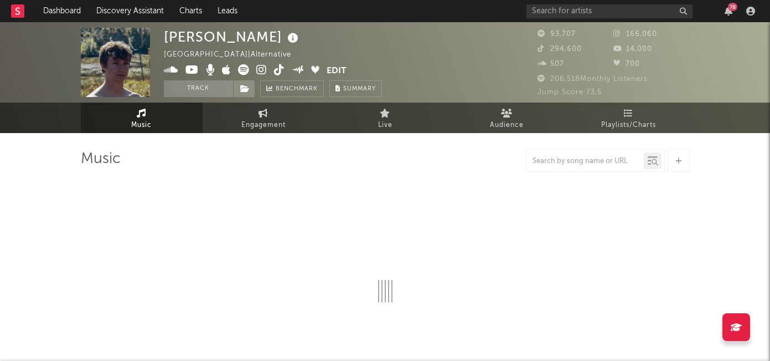
select select "6m"
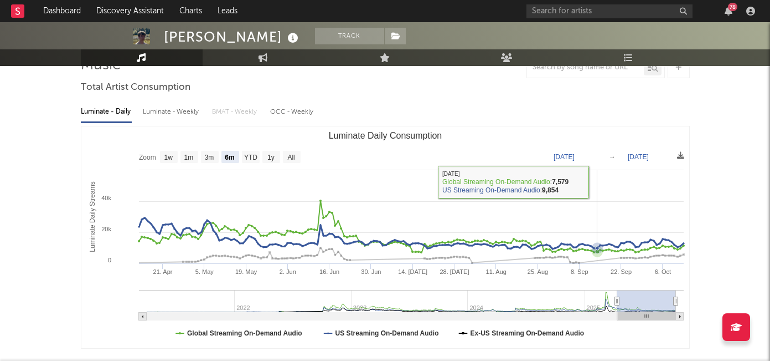
scroll to position [107, 0]
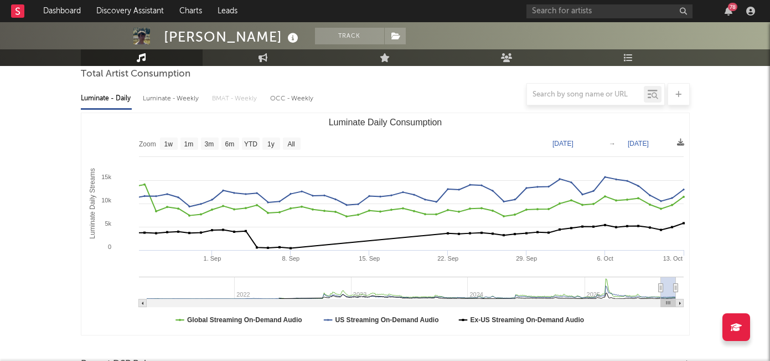
type input "[DATE]"
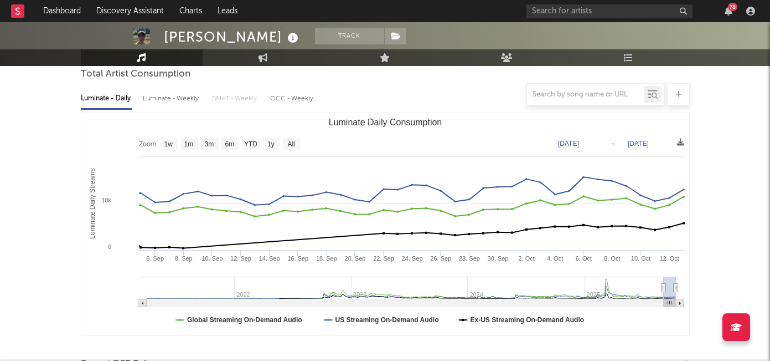
drag, startPoint x: 616, startPoint y: 287, endPoint x: 663, endPoint y: 285, distance: 47.1
click at [663, 285] on icon "Luminate Daily Consumption" at bounding box center [663, 288] width 4 height 8
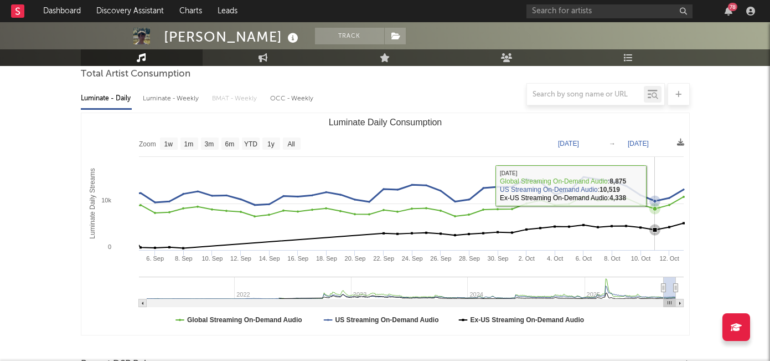
scroll to position [0, 0]
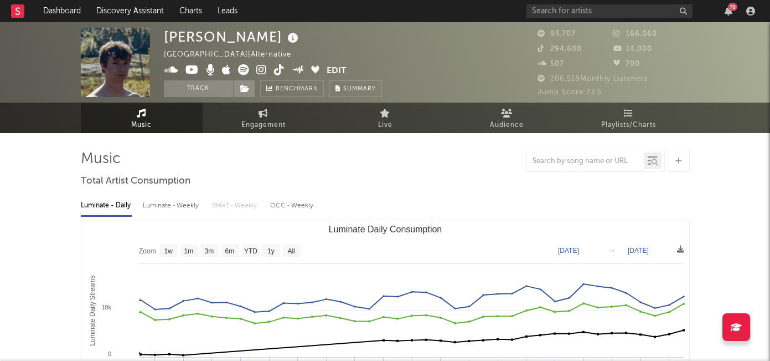
click at [262, 70] on icon at bounding box center [261, 69] width 11 height 11
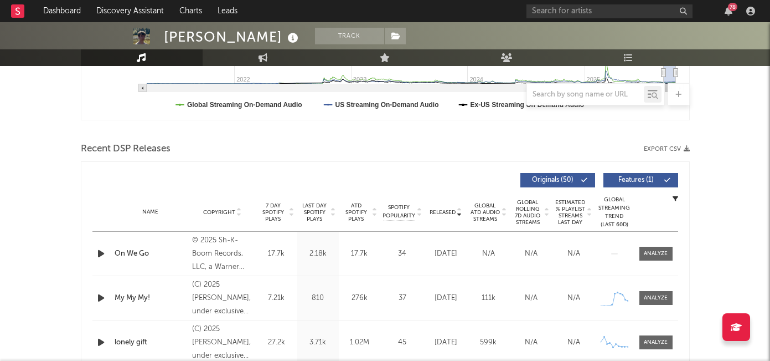
scroll to position [296, 0]
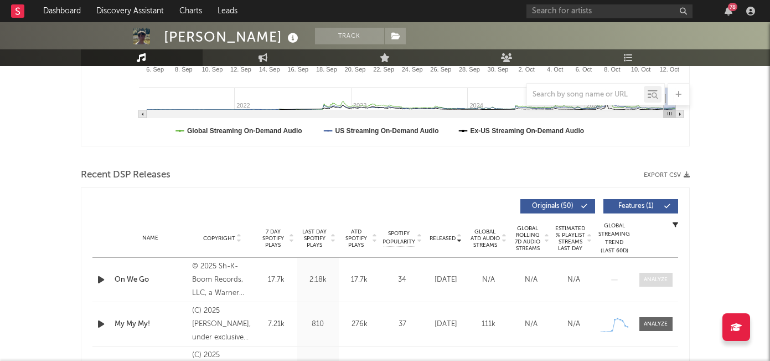
click at [652, 283] on div at bounding box center [656, 279] width 24 height 8
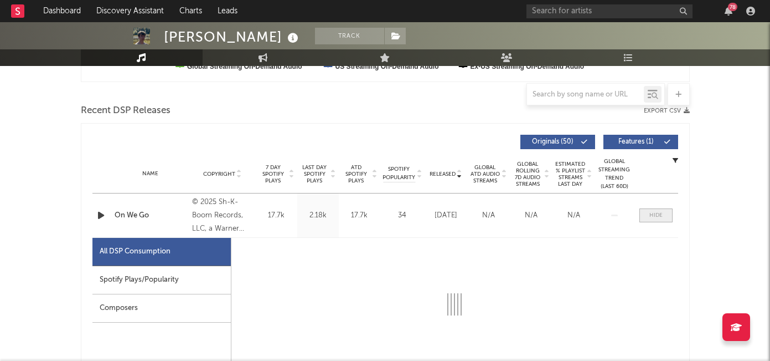
scroll to position [397, 0]
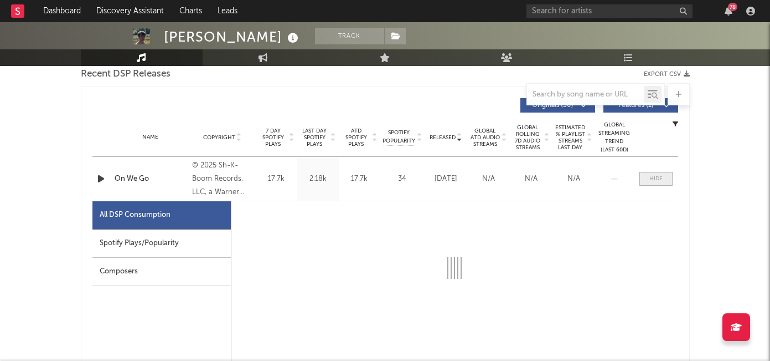
select select "1w"
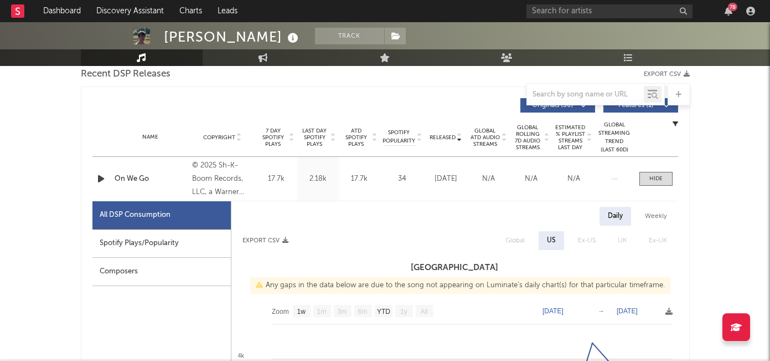
click at [223, 245] on div "Spotify Plays/Popularity" at bounding box center [161, 243] width 138 height 28
select select "1w"
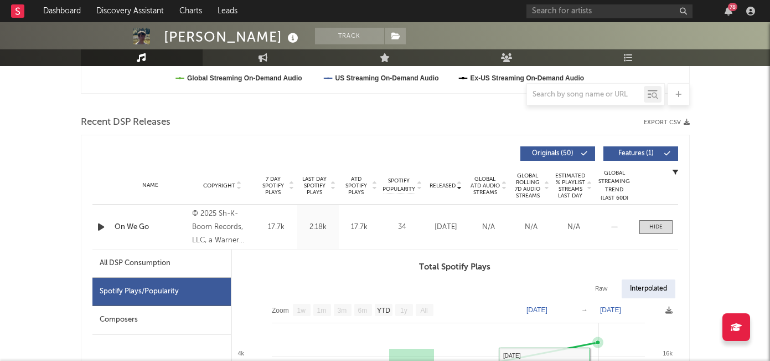
scroll to position [336, 0]
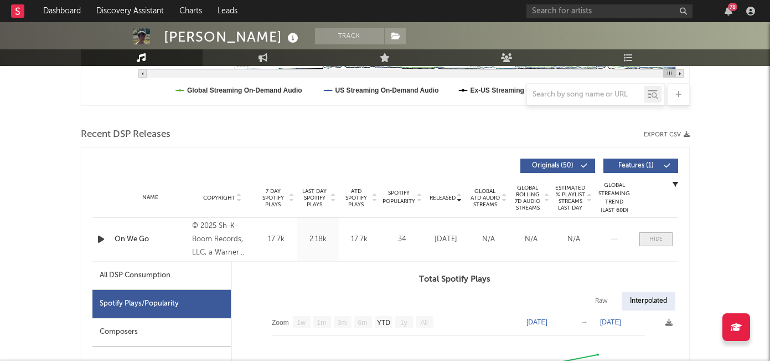
click at [651, 238] on div at bounding box center [656, 239] width 13 height 8
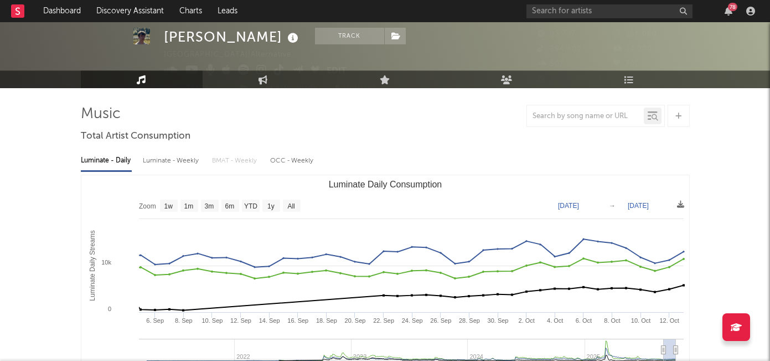
scroll to position [59, 0]
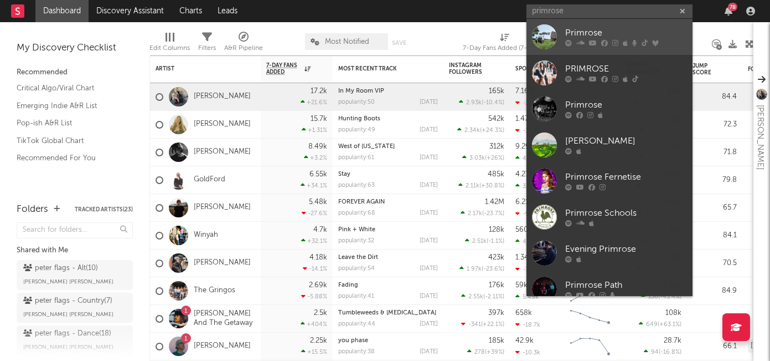
type input "primrose"
click at [589, 32] on div "Primrose" at bounding box center [626, 33] width 122 height 13
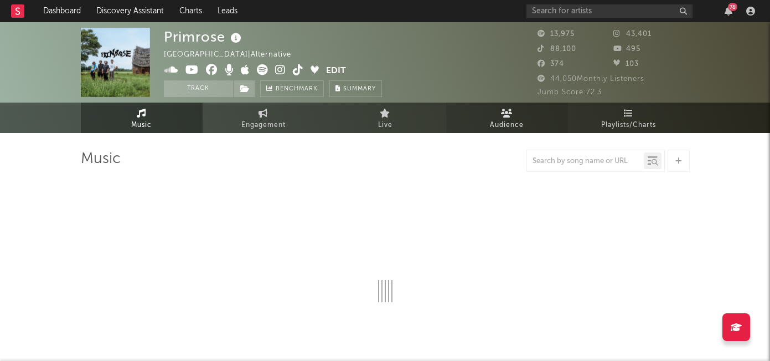
select select "6m"
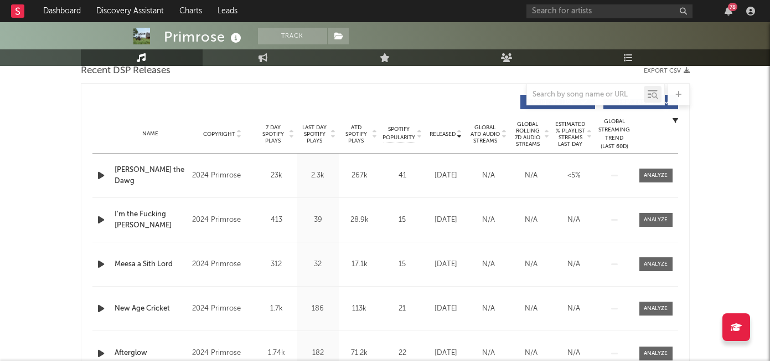
scroll to position [403, 0]
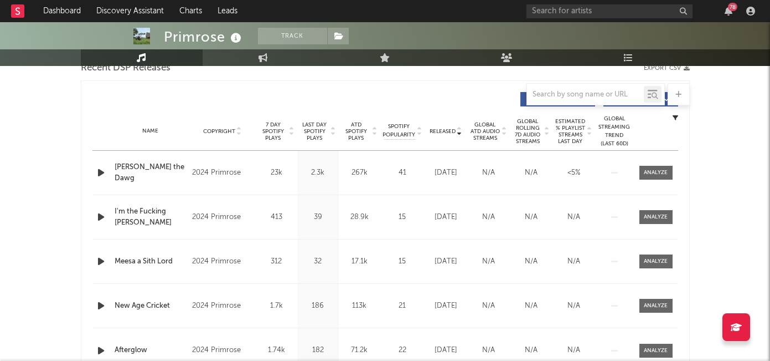
click at [450, 131] on span "Released" at bounding box center [443, 131] width 26 height 7
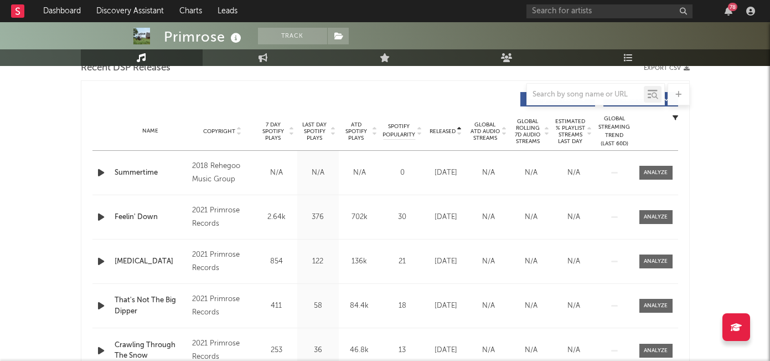
click at [450, 131] on span "Released" at bounding box center [443, 131] width 26 height 7
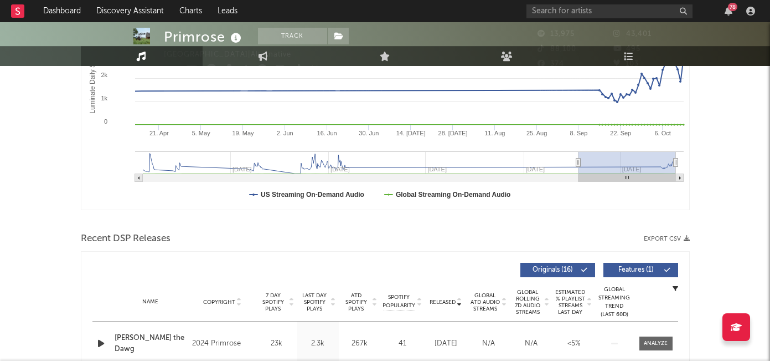
scroll to position [0, 0]
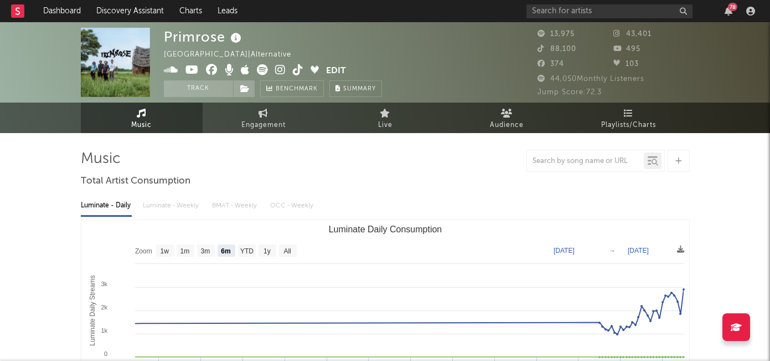
click at [277, 69] on icon at bounding box center [280, 69] width 11 height 11
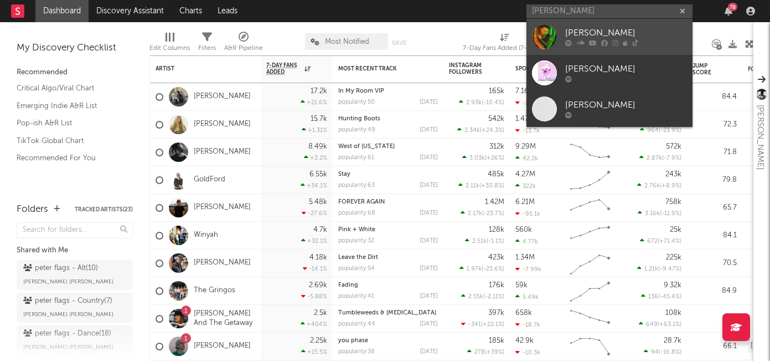
type input "[PERSON_NAME]"
click at [585, 29] on div "[PERSON_NAME]" at bounding box center [626, 33] width 122 height 13
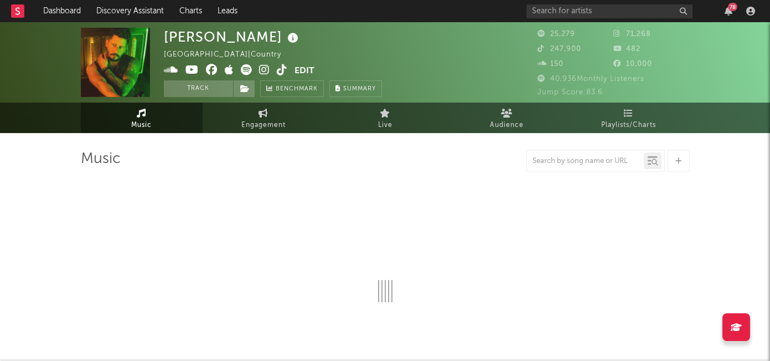
select select "6m"
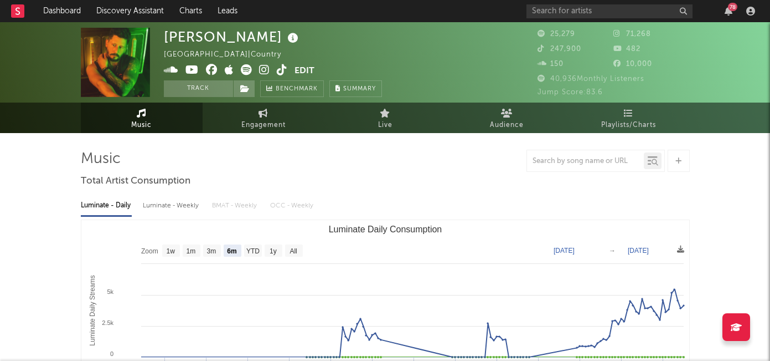
click at [261, 69] on icon at bounding box center [264, 69] width 11 height 11
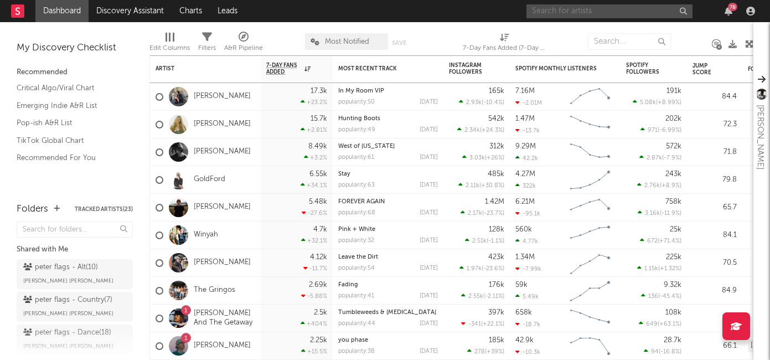
click at [566, 15] on input "text" at bounding box center [610, 11] width 166 height 14
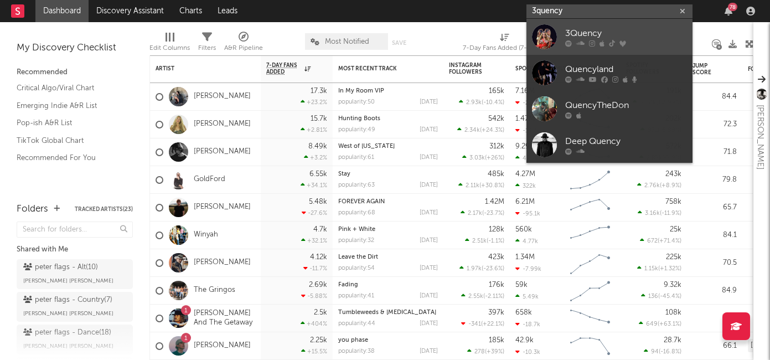
type input "3quency"
click at [593, 29] on div "3Quency" at bounding box center [626, 33] width 122 height 13
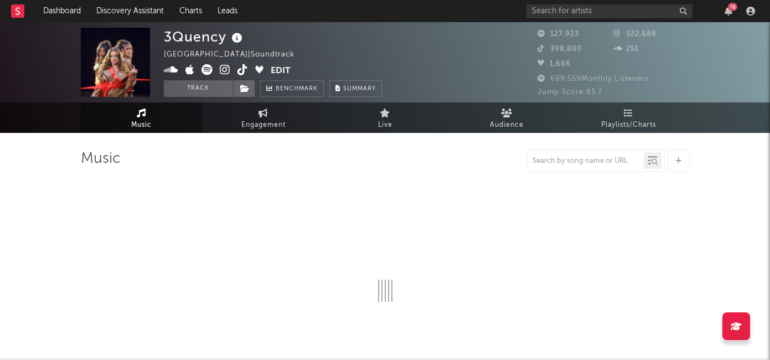
select select "1w"
